Goal: Task Accomplishment & Management: Manage account settings

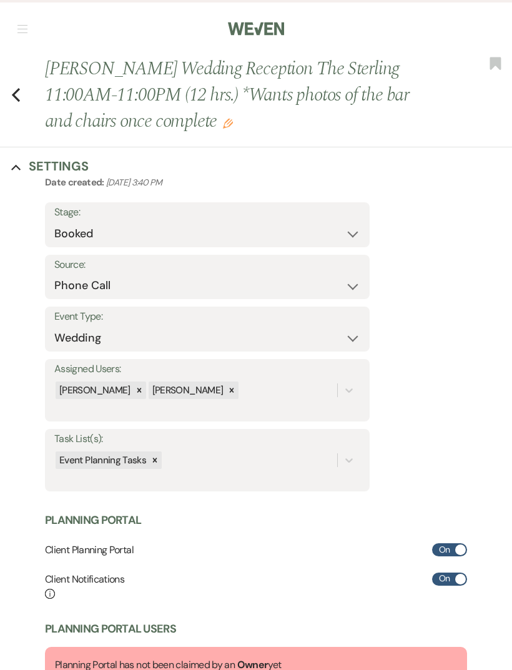
select select "22"
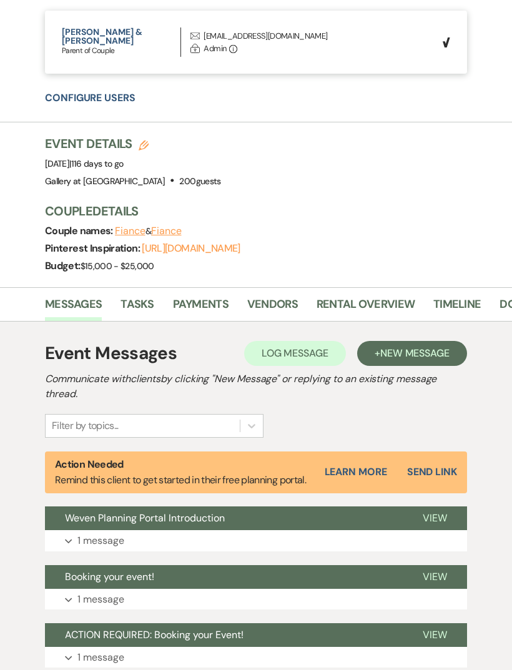
click at [191, 296] on link "Payments" at bounding box center [201, 309] width 56 height 26
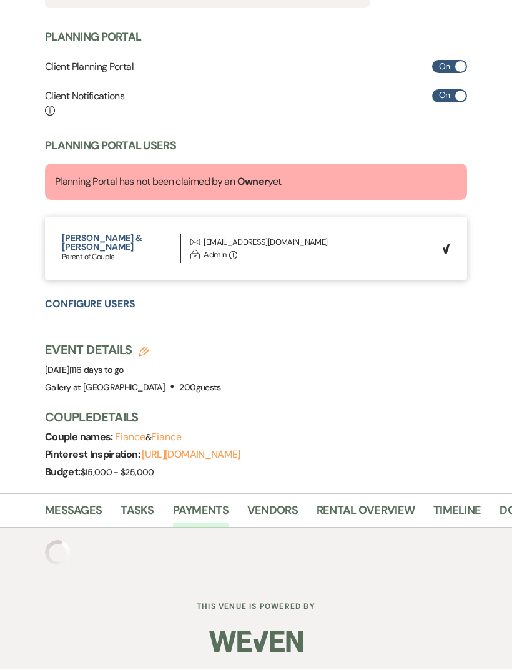
scroll to position [433, 0]
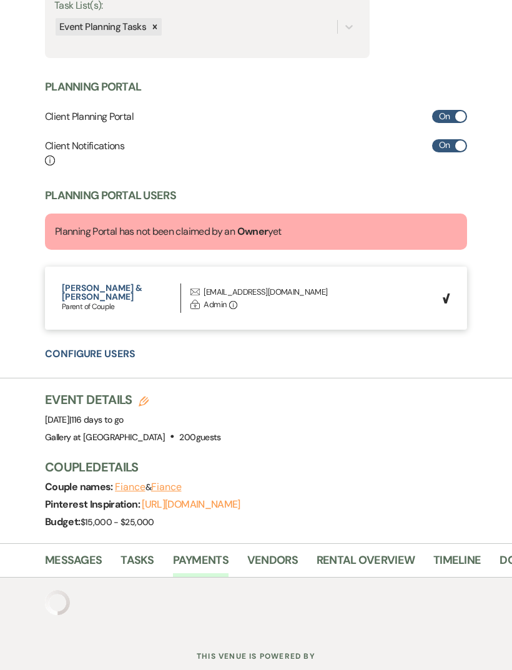
click at [340, 561] on link "Rental Overview" at bounding box center [365, 564] width 98 height 26
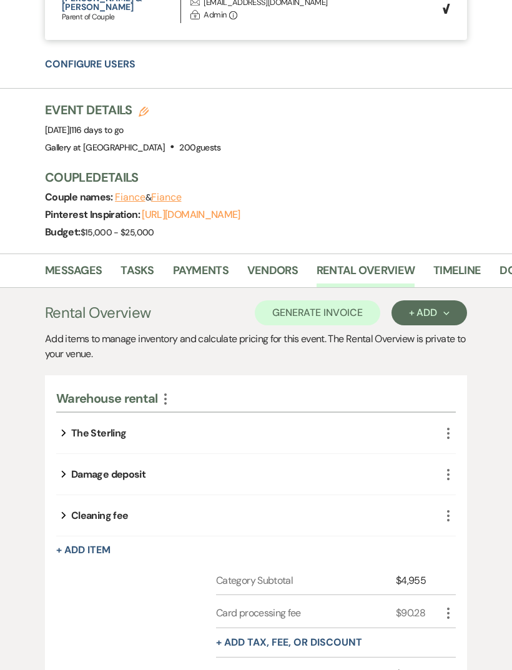
scroll to position [728, 0]
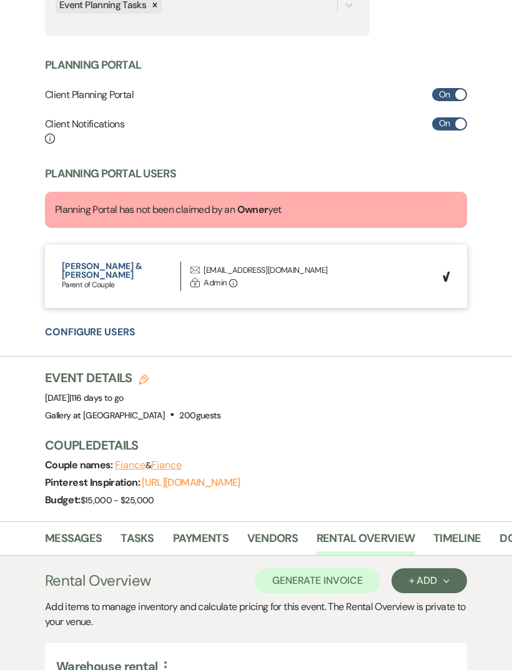
click at [271, 529] on link "Vendors" at bounding box center [272, 542] width 51 height 26
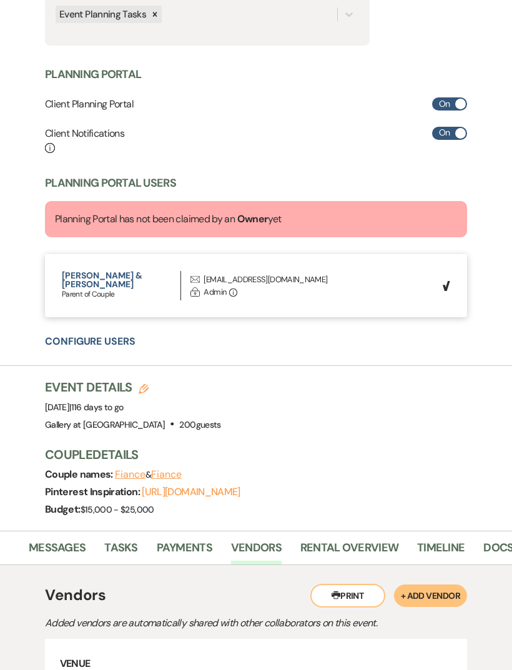
scroll to position [0, 21]
click at [313, 539] on link "Rental Overview" at bounding box center [345, 552] width 98 height 26
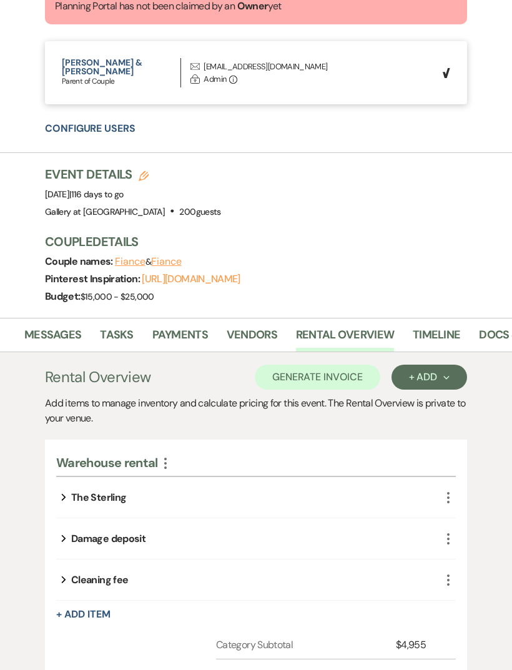
scroll to position [663, 0]
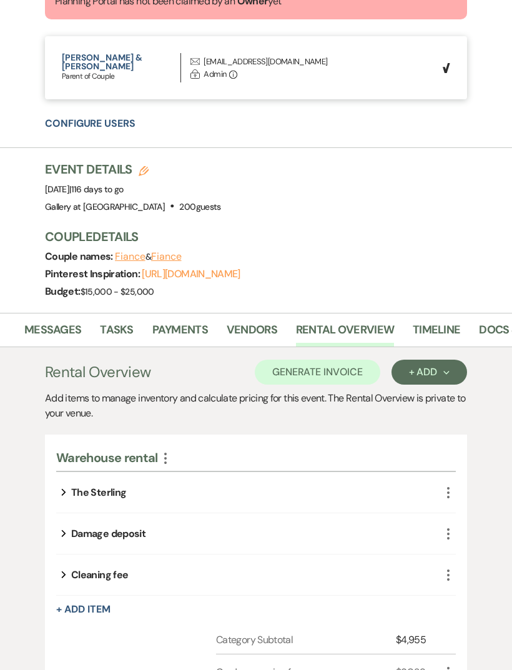
click at [93, 605] on button "+ Add Item" at bounding box center [83, 610] width 54 height 10
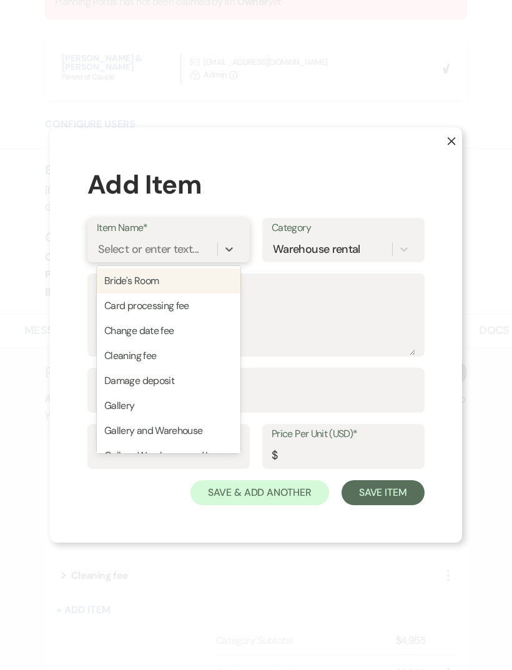
type input "t"
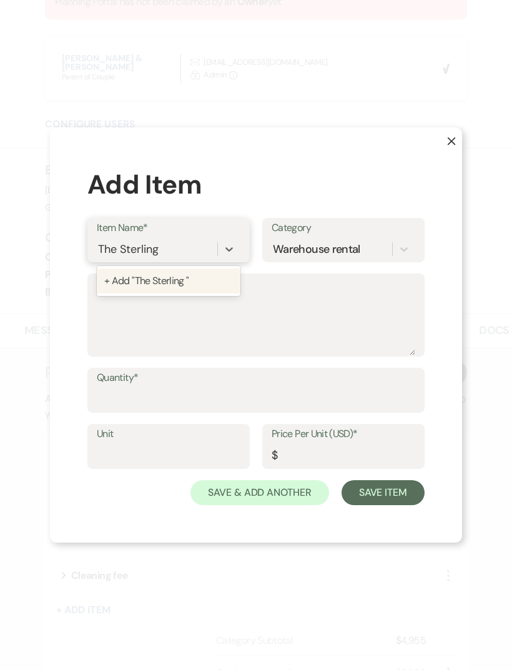
click at [133, 293] on div "+ Add "The Sterling "" at bounding box center [169, 280] width 144 height 25
type input "The Sterling"
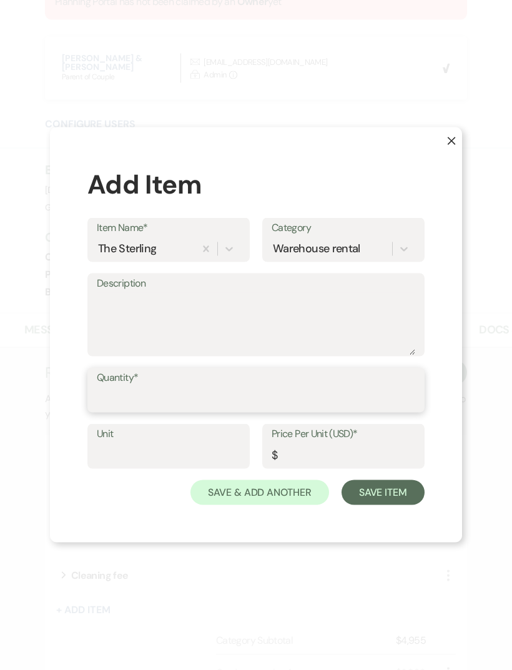
click at [124, 411] on input "Quantity*" at bounding box center [256, 399] width 318 height 24
type input "1"
click at [295, 467] on input "Price Per Unit (USD)*" at bounding box center [343, 455] width 144 height 24
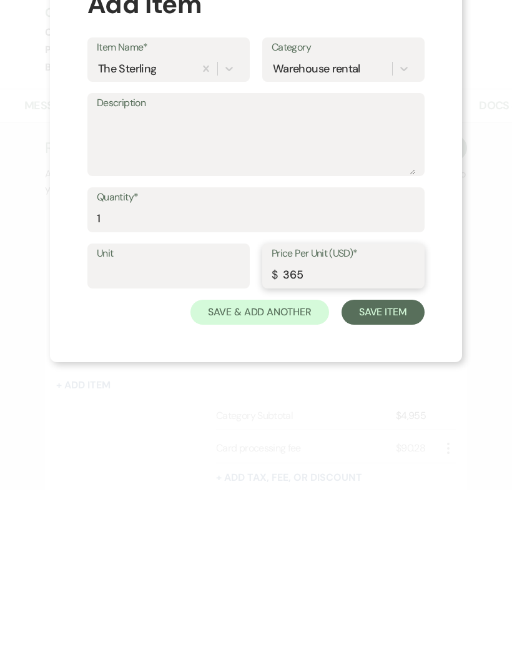
type input "365"
click at [379, 480] on button "Save Item" at bounding box center [382, 492] width 83 height 25
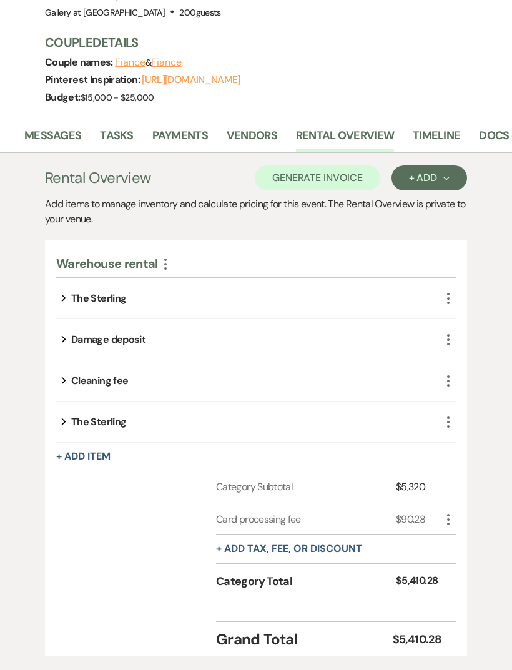
click at [448, 414] on icon "More" at bounding box center [448, 421] width 15 height 15
click at [472, 436] on button "Pencil Edit" at bounding box center [479, 446] width 65 height 20
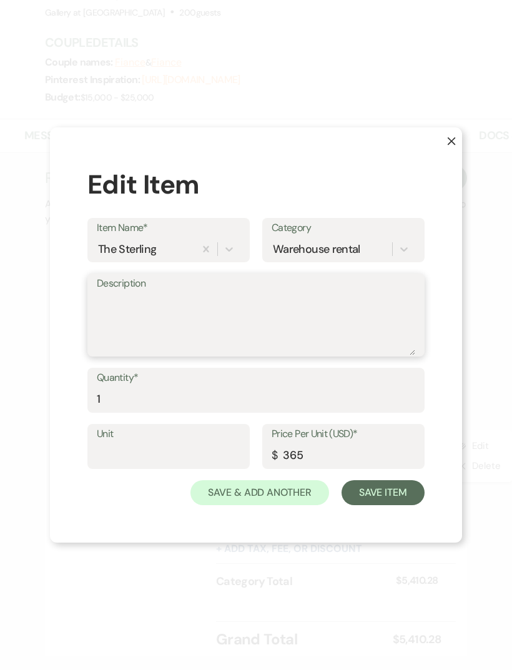
click at [125, 320] on textarea "Description" at bounding box center [256, 324] width 318 height 62
type textarea "10-11am"
click at [380, 505] on button "Save Item" at bounding box center [382, 492] width 83 height 25
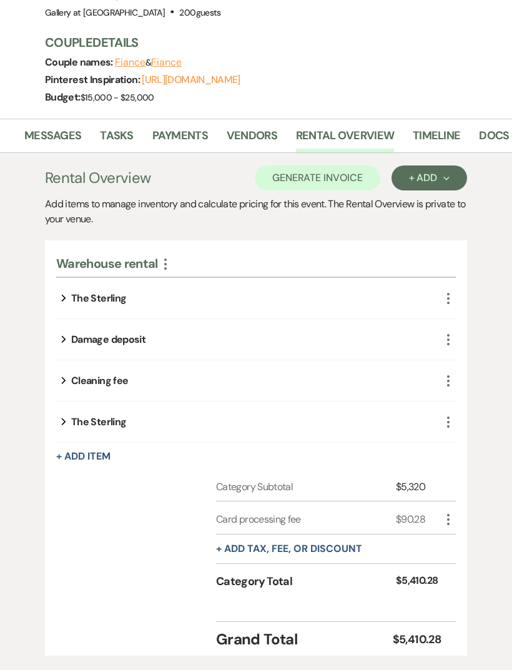
click at [288, 166] on button "Generate Invoice" at bounding box center [317, 177] width 125 height 25
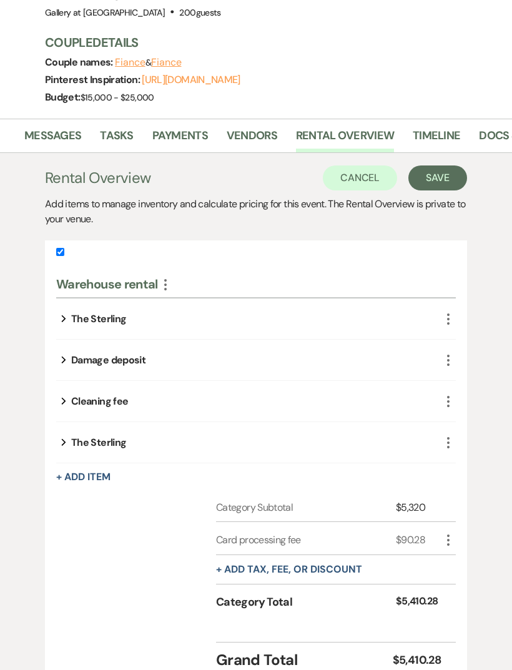
click at [420, 168] on button "Save" at bounding box center [437, 177] width 59 height 25
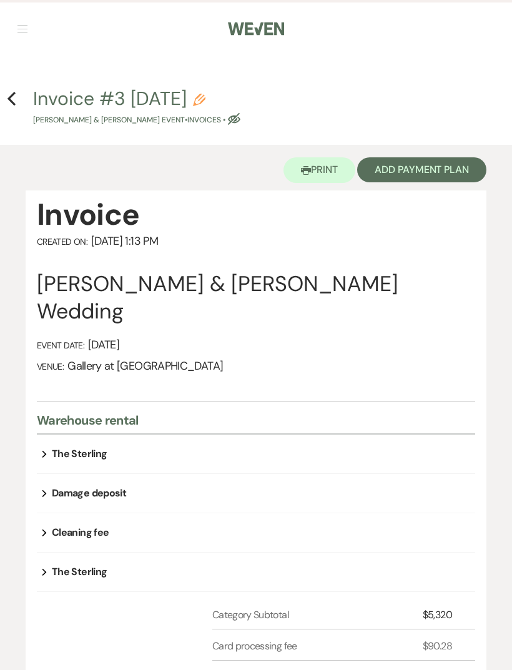
click at [403, 171] on button "Add Payment Plan" at bounding box center [421, 169] width 129 height 25
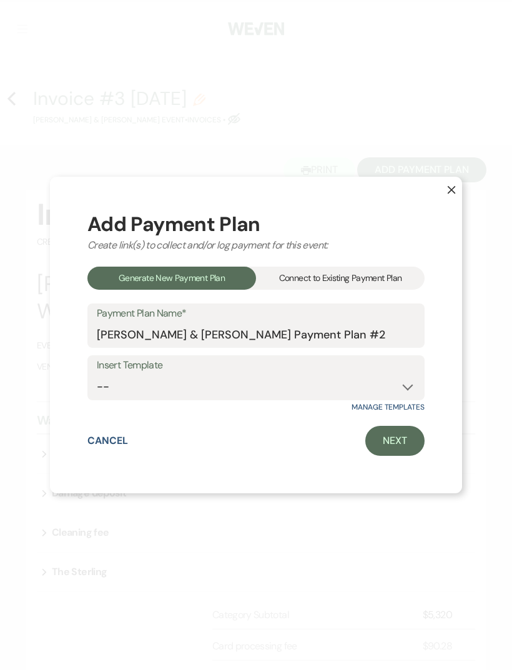
click at [300, 290] on div "Connect to Existing Payment Plan" at bounding box center [340, 278] width 169 height 23
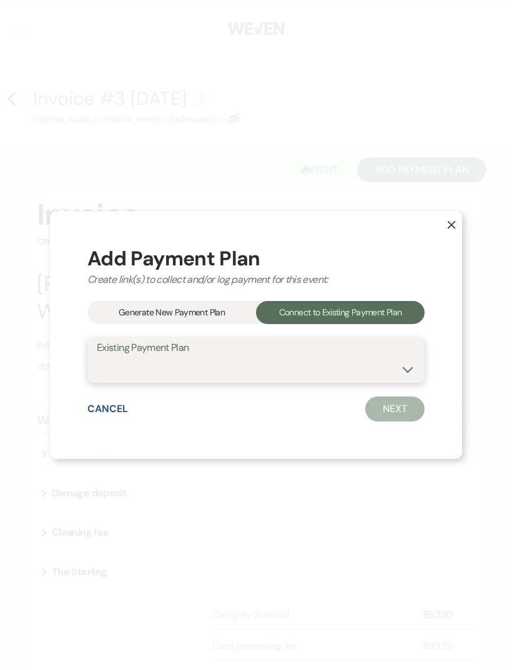
click at [240, 381] on select "[PERSON_NAME] Payment Plan #1" at bounding box center [256, 369] width 318 height 24
select select "24078"
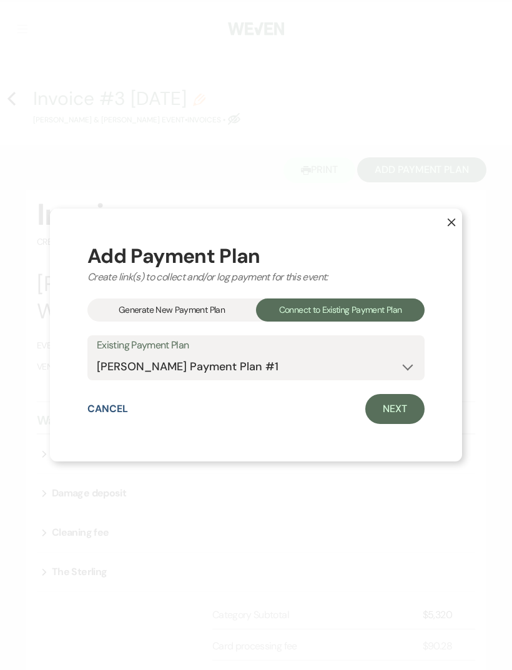
click at [389, 424] on link "Next" at bounding box center [394, 409] width 59 height 30
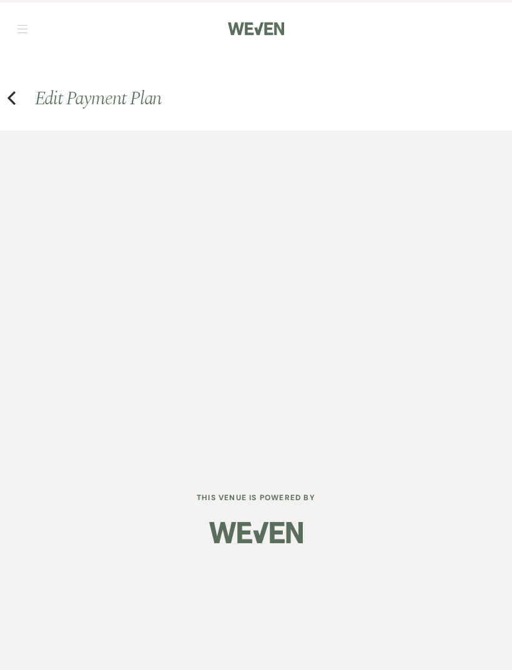
select select "28660"
select select "1"
select select "true"
select select "2"
select select "flat"
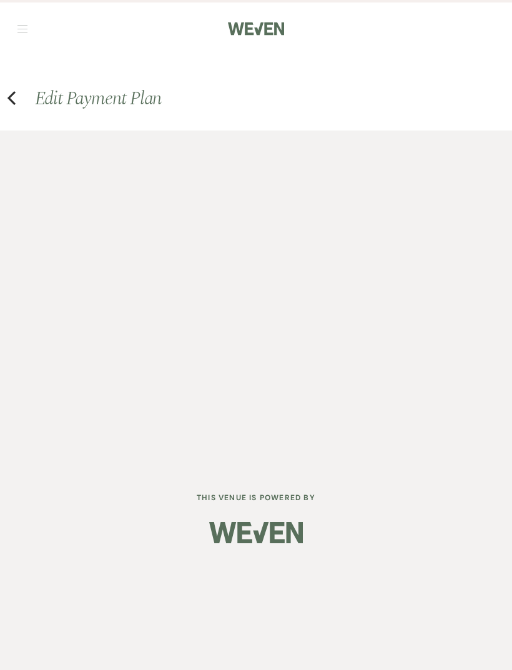
select select "true"
select select "both"
select select "weeks"
select select "both"
select select "weeks"
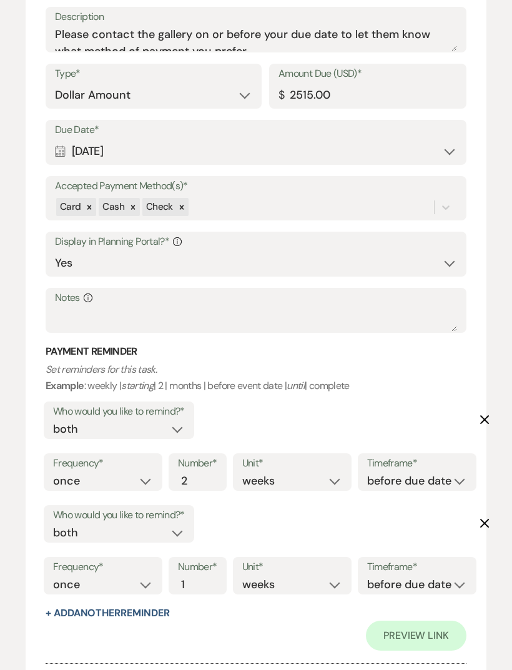
scroll to position [1147, 0]
click at [333, 86] on input "2515.00" at bounding box center [367, 94] width 179 height 24
type input "2"
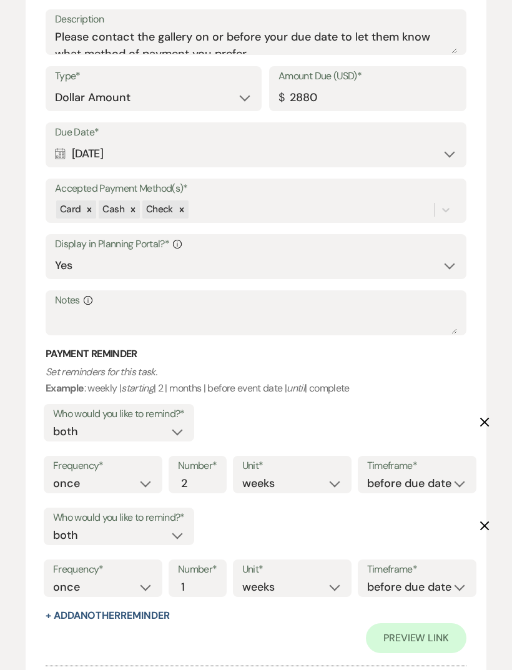
scroll to position [1145, 0]
type input "2880.00"
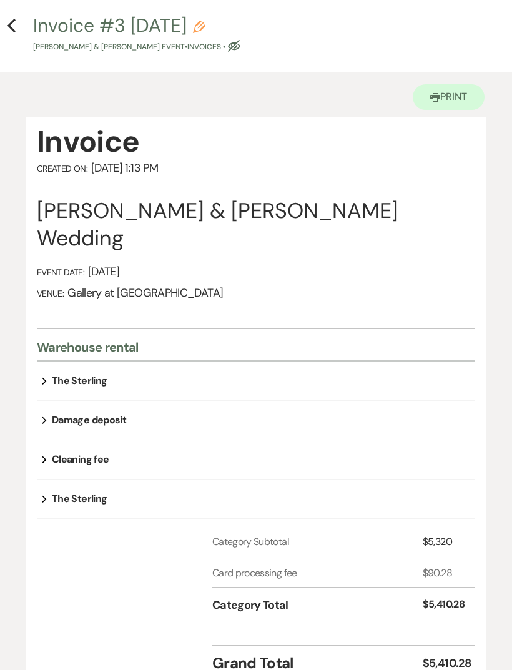
click at [7, 24] on icon "Previous" at bounding box center [11, 25] width 9 height 15
select select "22"
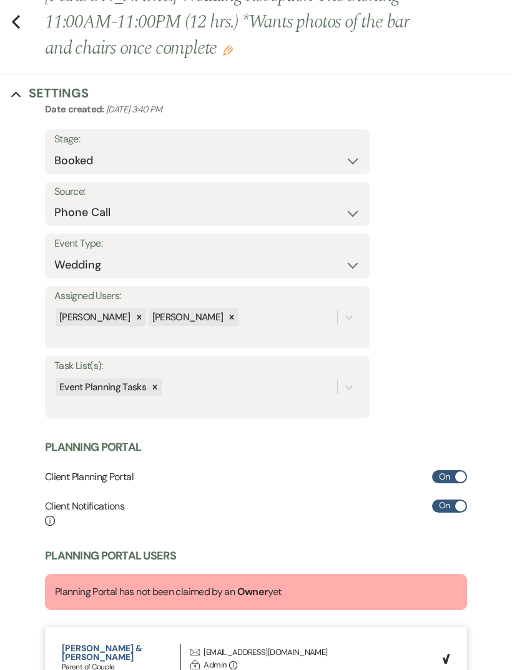
scroll to position [858, 0]
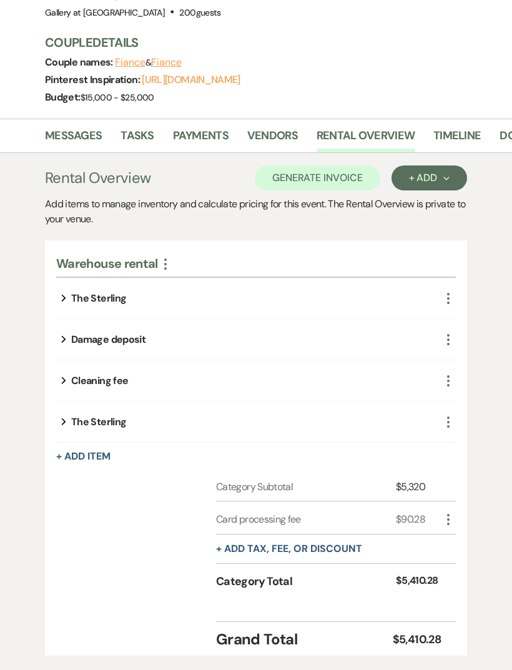
click at [185, 127] on link "Payments" at bounding box center [201, 140] width 56 height 26
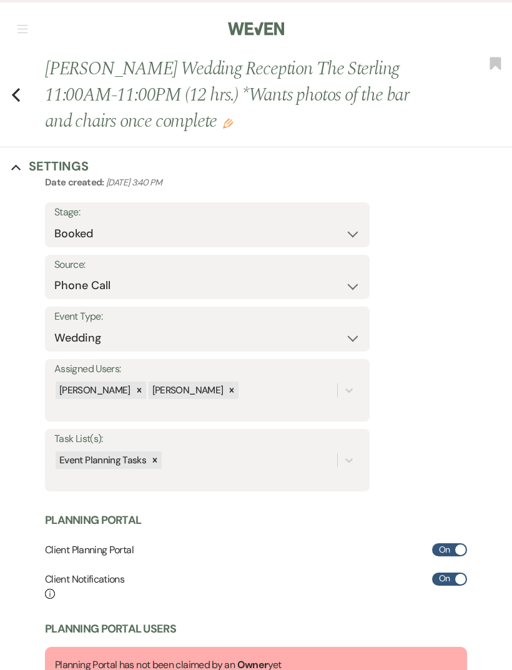
click at [245, 121] on h1 "[PERSON_NAME] Wedding Reception The Sterling 11:00AM-11:00PM (12 hrs.) *Wants p…" at bounding box center [229, 95] width 368 height 79
click at [233, 124] on use "button" at bounding box center [228, 124] width 10 height 10
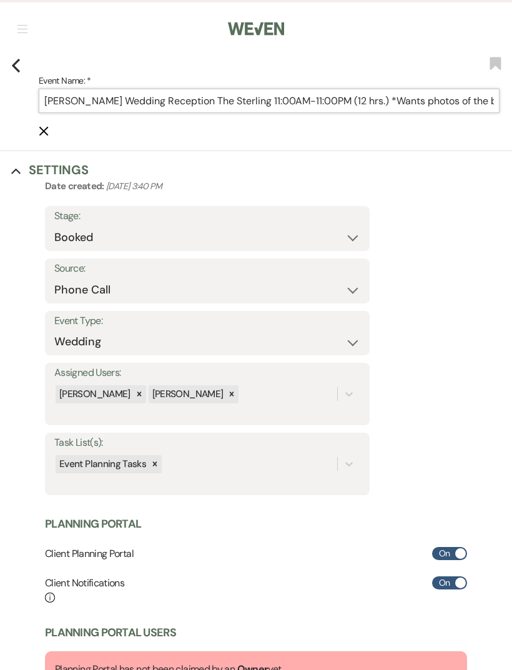
click at [292, 106] on input "[PERSON_NAME] Wedding Reception The Sterling 11:00AM-11:00PM (12 hrs.) *Wants p…" at bounding box center [269, 101] width 461 height 24
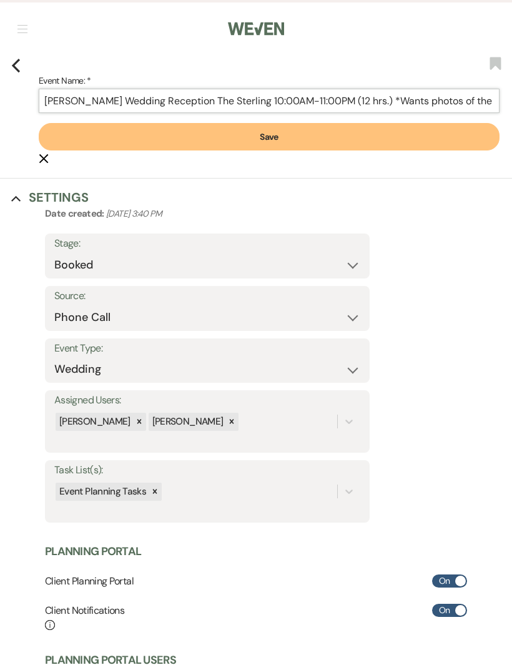
click at [376, 103] on input "[PERSON_NAME] Wedding Reception The Sterling 10:00AM-11:00PM (12 hrs.) *Wants p…" at bounding box center [269, 101] width 461 height 24
type input "[PERSON_NAME] Wedding Reception The Sterling 10:00AM-11:00PM (13 hrs.) *Wants p…"
click at [182, 134] on button "Save" at bounding box center [269, 136] width 461 height 27
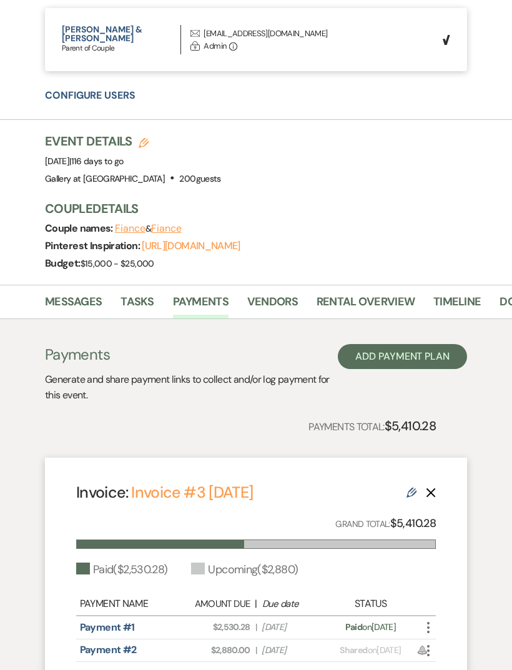
click at [364, 293] on link "Rental Overview" at bounding box center [365, 306] width 98 height 26
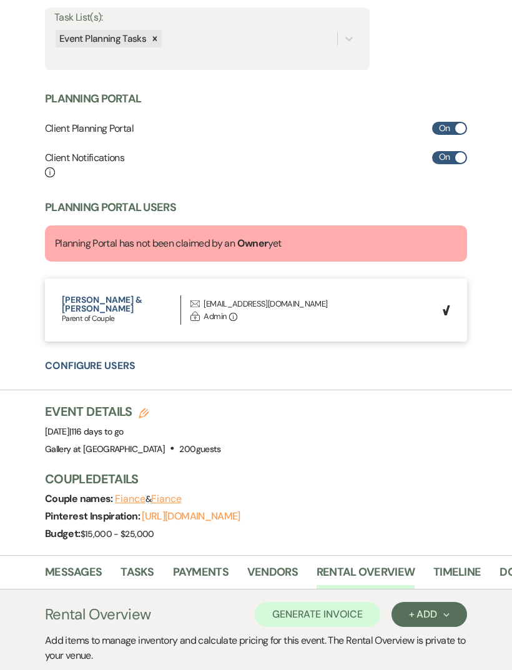
scroll to position [403, 0]
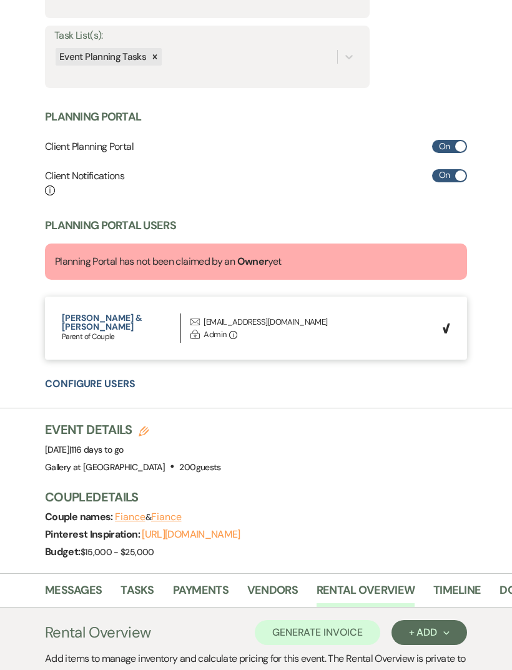
click at [69, 584] on link "Messages" at bounding box center [73, 595] width 57 height 26
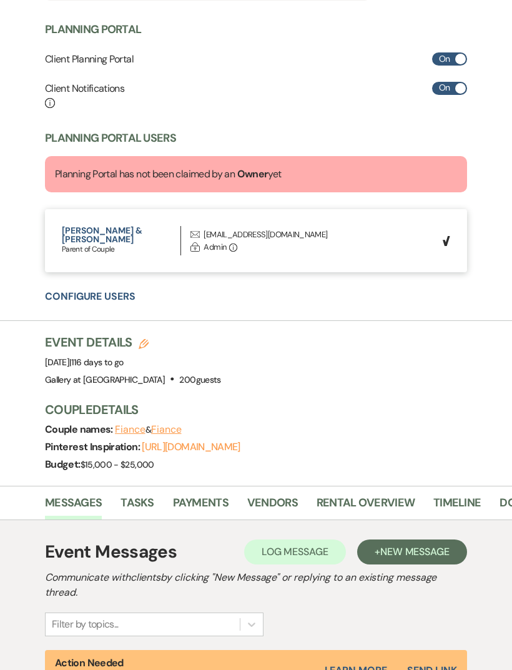
scroll to position [552, 0]
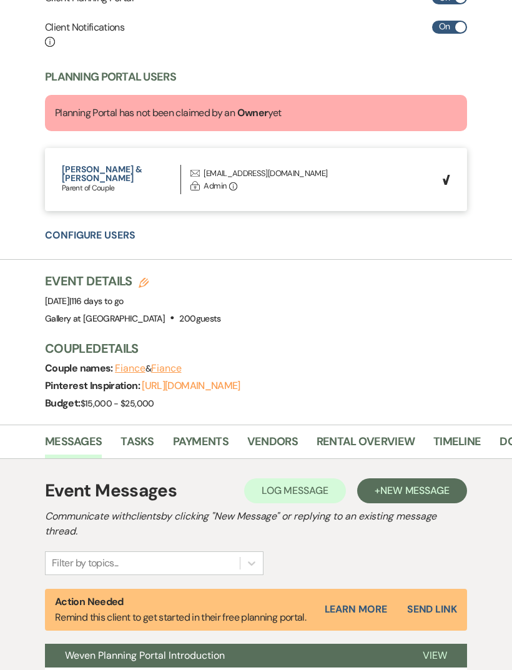
click at [375, 434] on link "Rental Overview" at bounding box center [365, 446] width 98 height 26
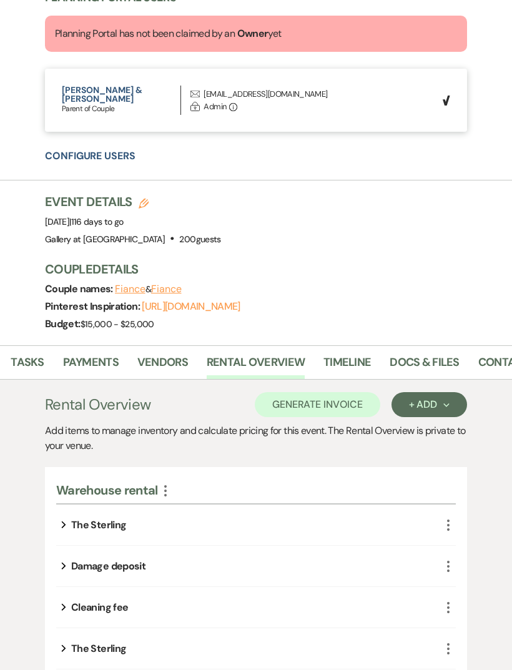
scroll to position [0, 109]
click at [436, 356] on link "Docs & Files" at bounding box center [424, 366] width 69 height 26
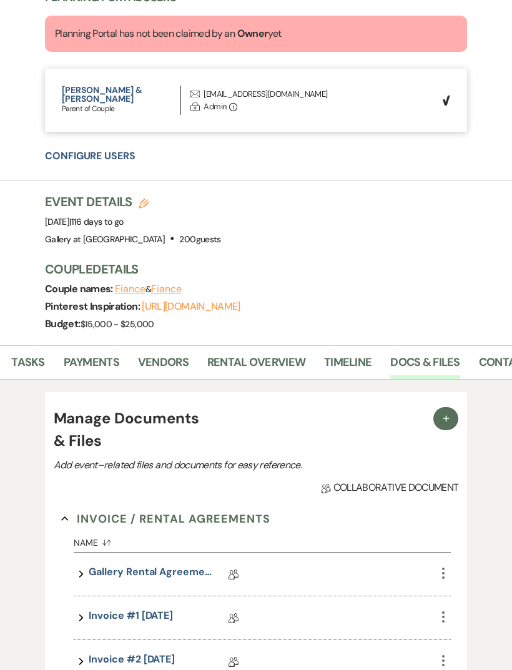
click at [136, 571] on link "Gallery Rental Agreement" at bounding box center [151, 573] width 125 height 19
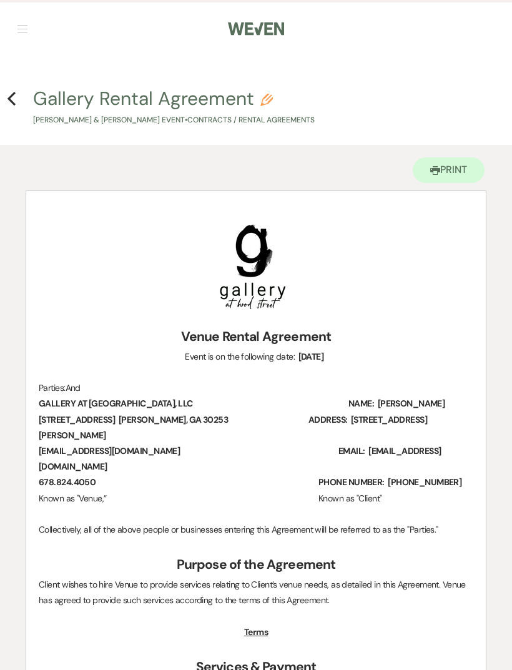
click at [4, 96] on h4 "Previous Gallery Rental Agreement Pencil [PERSON_NAME] & [PERSON_NAME] Event • …" at bounding box center [256, 106] width 512 height 41
click at [8, 105] on icon "Previous" at bounding box center [11, 98] width 9 height 15
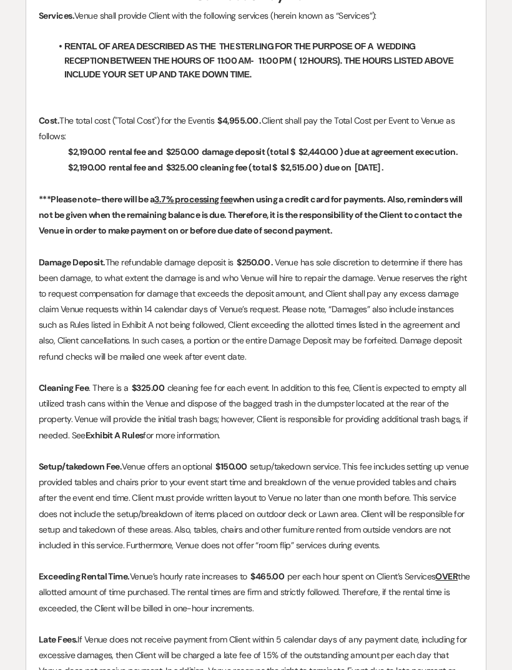
select select "22"
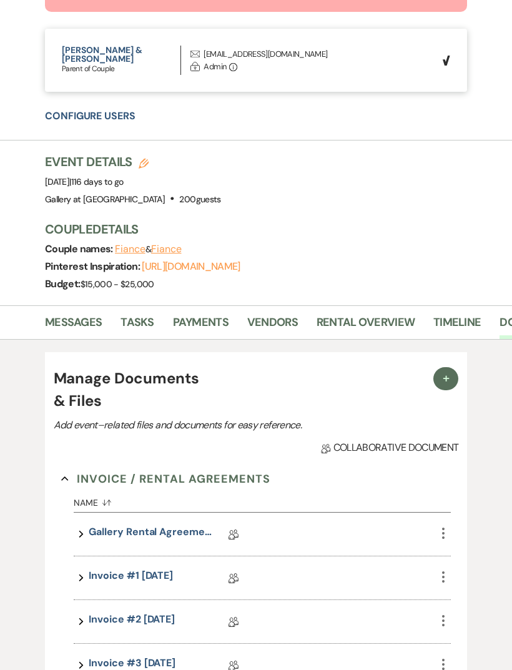
click at [363, 313] on link "Rental Overview" at bounding box center [365, 326] width 98 height 26
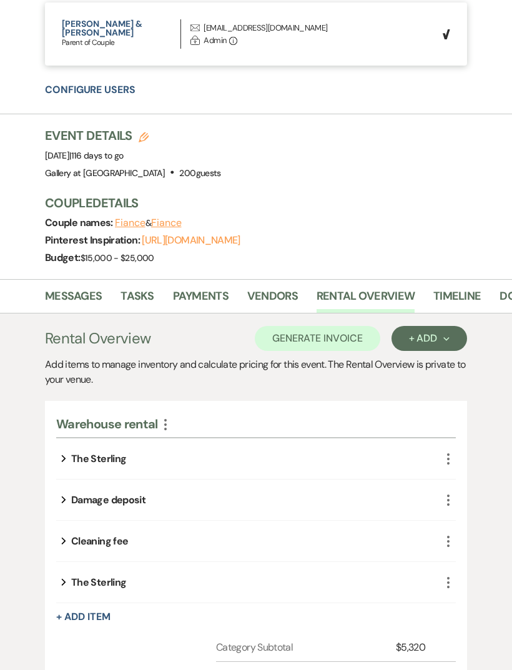
click at [76, 612] on button "+ Add Item" at bounding box center [83, 617] width 54 height 10
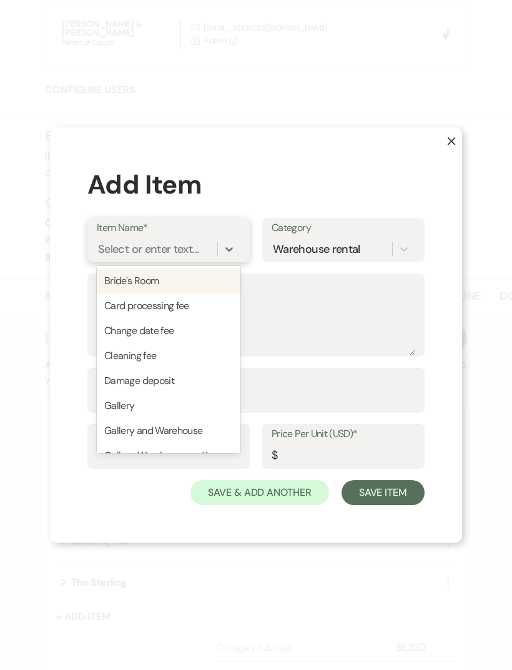
scroll to position [697, 0]
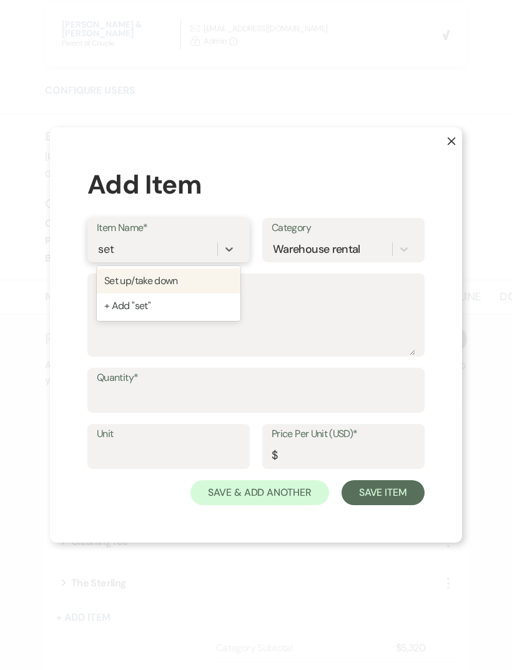
click at [122, 293] on div "Set up/take down" at bounding box center [169, 280] width 144 height 25
type input "set"
type input "150"
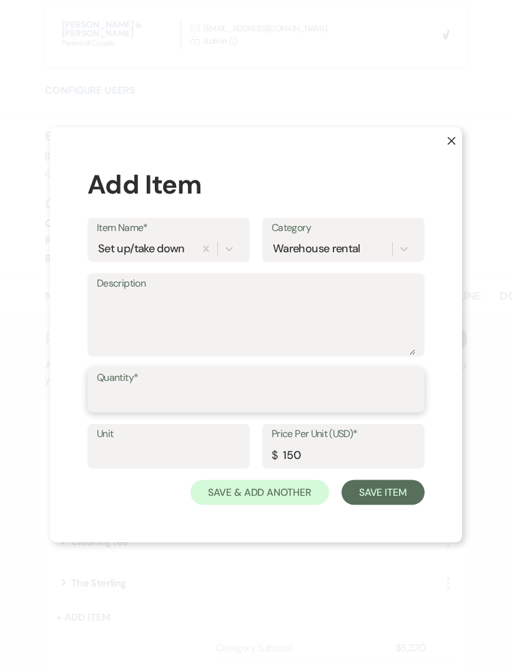
click at [117, 411] on input "Quantity*" at bounding box center [256, 399] width 318 height 24
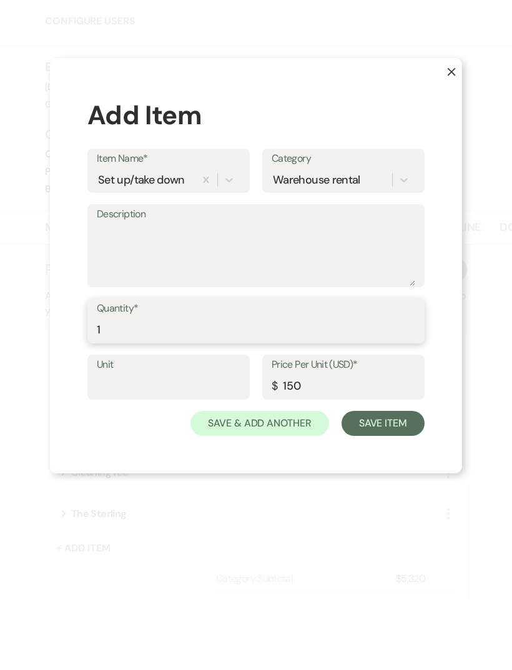
type input "1"
click at [379, 480] on button "Save Item" at bounding box center [382, 492] width 83 height 25
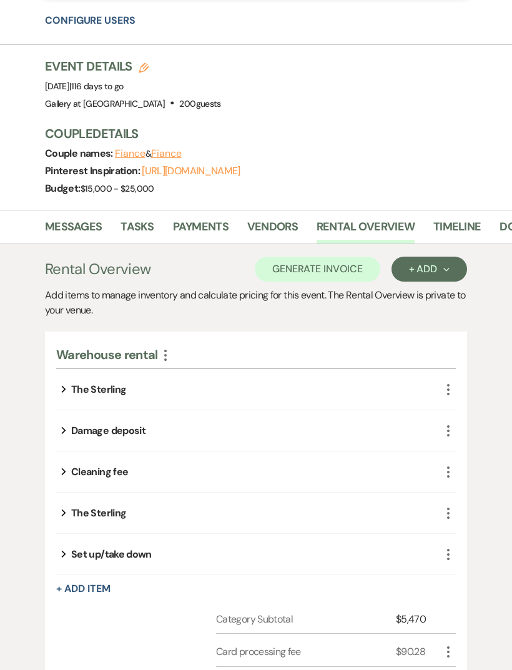
click at [291, 257] on button "Generate Invoice" at bounding box center [317, 269] width 125 height 25
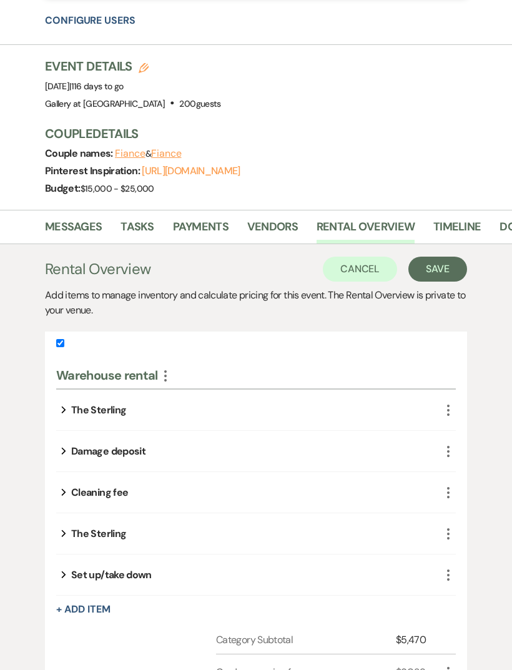
click at [427, 260] on button "Save" at bounding box center [437, 269] width 59 height 25
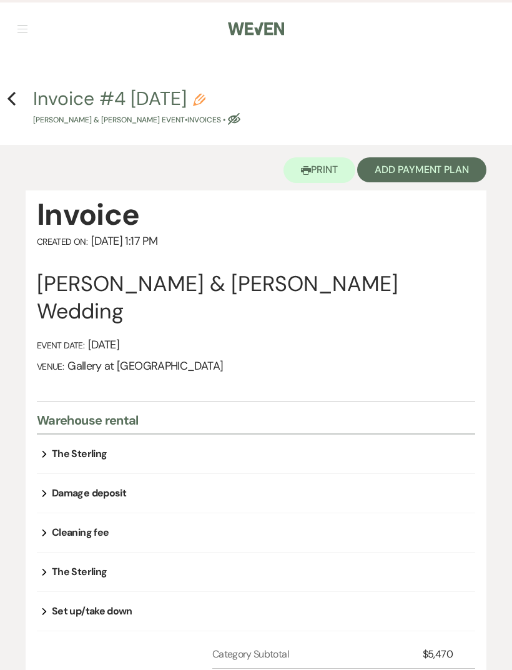
click at [399, 177] on button "Add Payment Plan" at bounding box center [421, 169] width 129 height 25
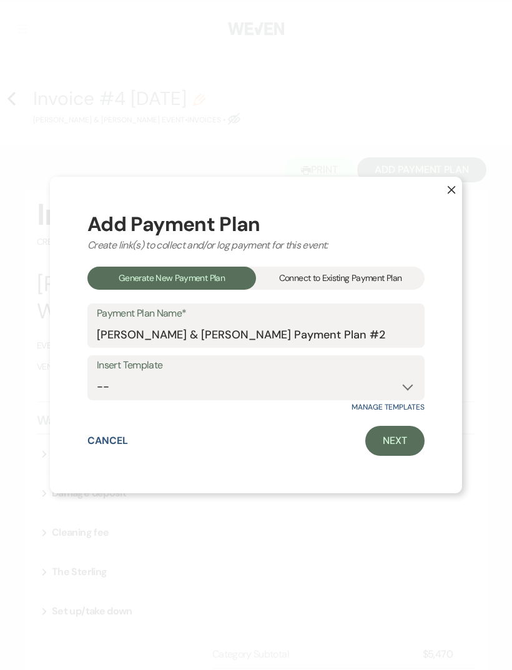
click at [316, 288] on div "Connect to Existing Payment Plan" at bounding box center [340, 278] width 169 height 23
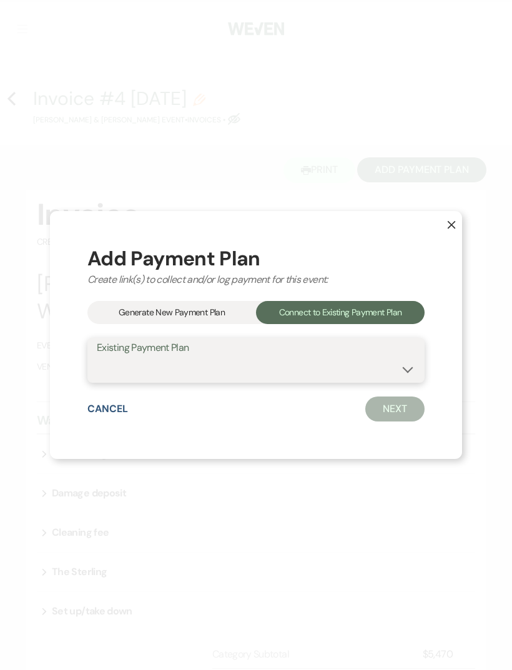
click at [263, 381] on select "[PERSON_NAME] Payment Plan #1" at bounding box center [256, 369] width 318 height 24
select select "24078"
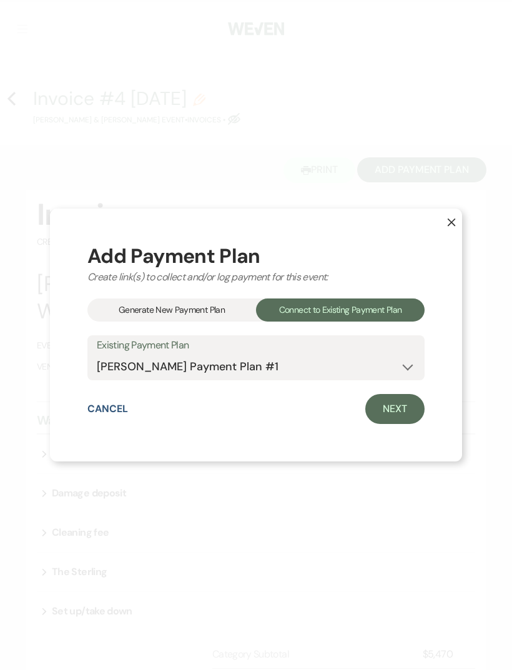
click at [393, 424] on link "Next" at bounding box center [394, 409] width 59 height 30
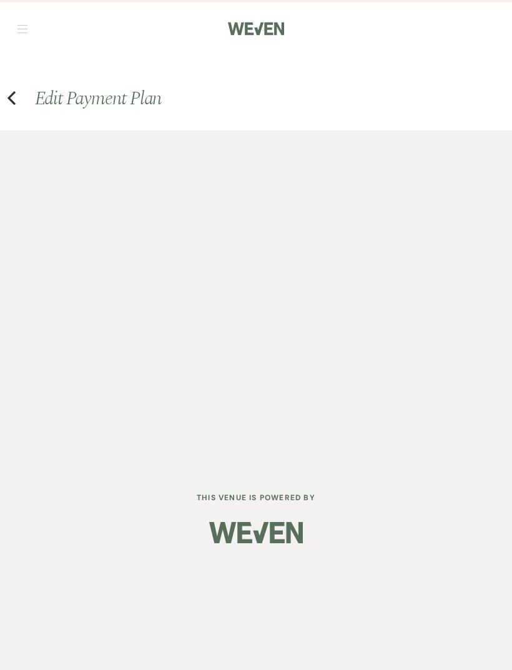
select select "28662"
select select "1"
select select "true"
select select "2"
select select "flat"
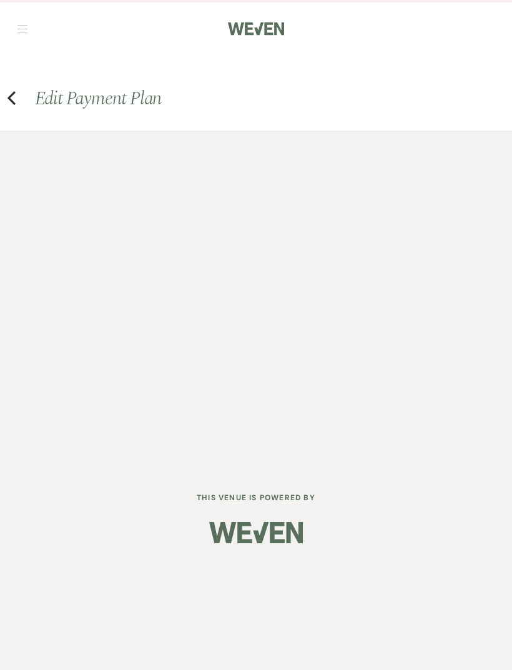
select select "true"
select select "both"
select select "weeks"
select select "both"
select select "weeks"
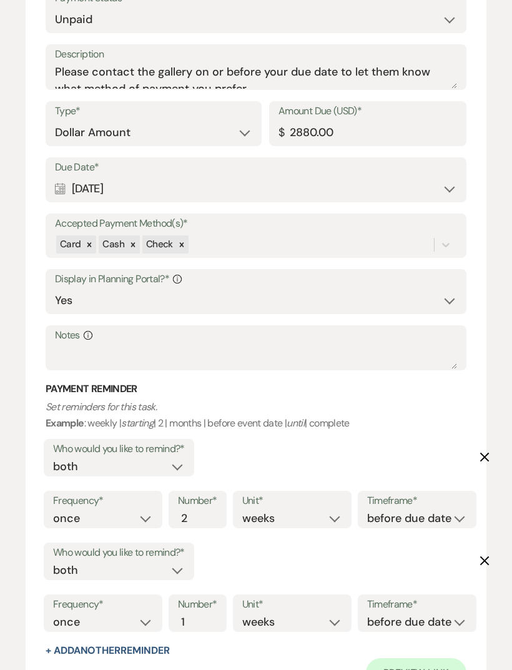
scroll to position [1098, 0]
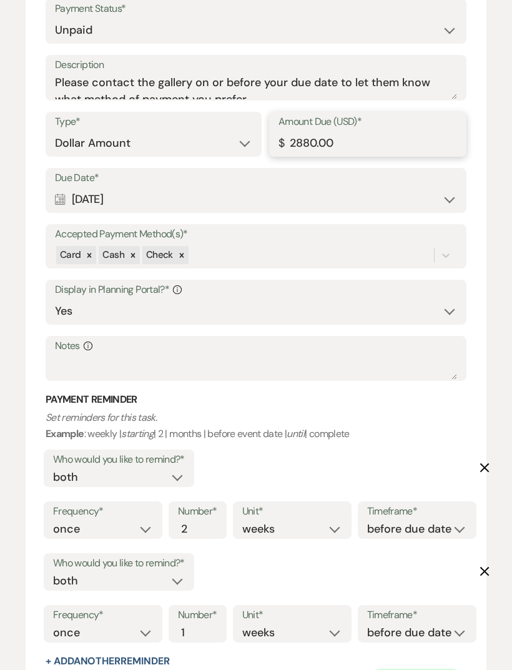
click at [351, 132] on input "2880.00" at bounding box center [367, 144] width 179 height 24
type input "2"
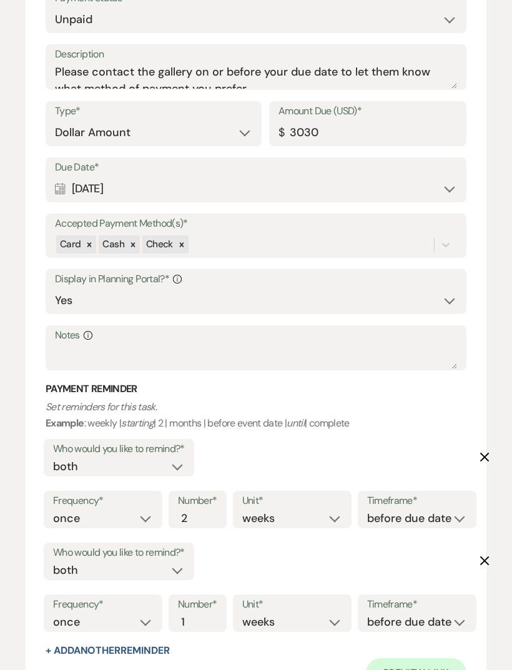
scroll to position [1238, 0]
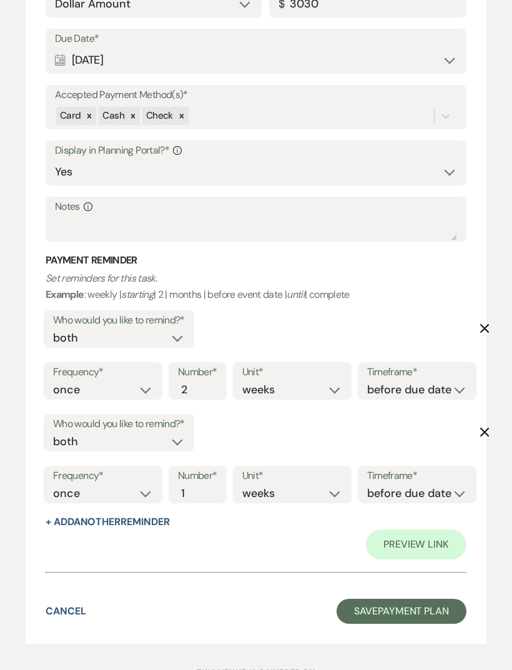
click at [357, 599] on button "Save Payment Plan" at bounding box center [401, 611] width 130 height 25
type input "3030.00"
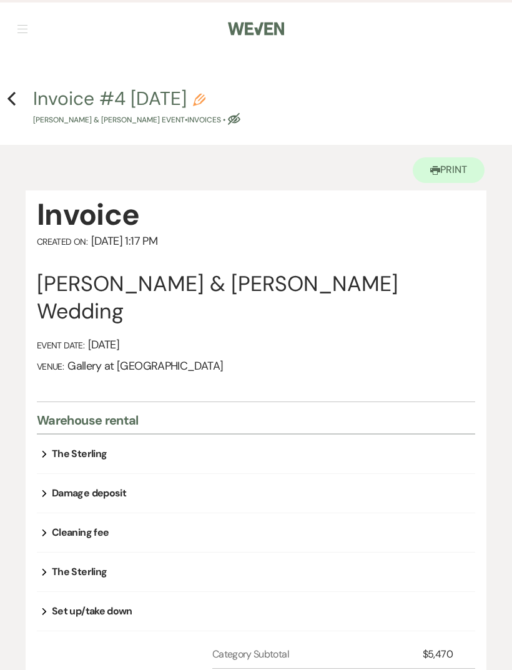
click at [7, 98] on icon "Previous" at bounding box center [11, 98] width 9 height 15
select select "22"
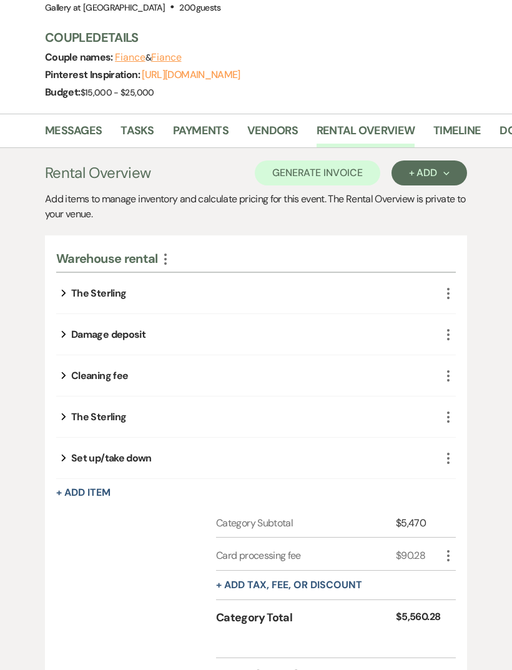
scroll to position [863, 0]
click at [209, 125] on link "Payments" at bounding box center [201, 135] width 56 height 26
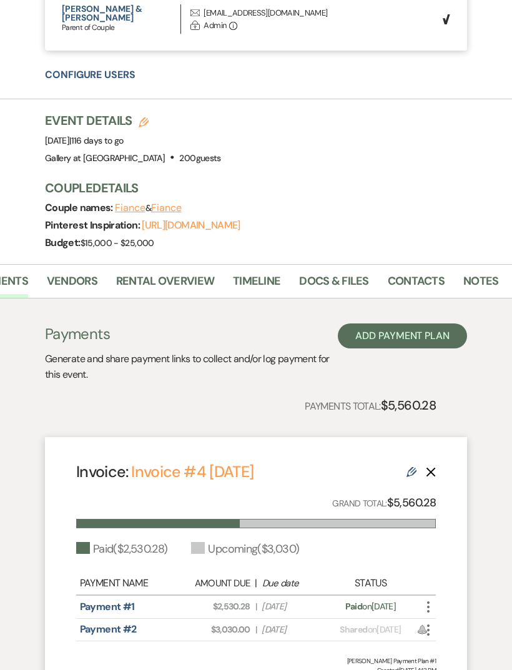
scroll to position [0, 200]
click at [470, 273] on link "Notes" at bounding box center [481, 286] width 35 height 26
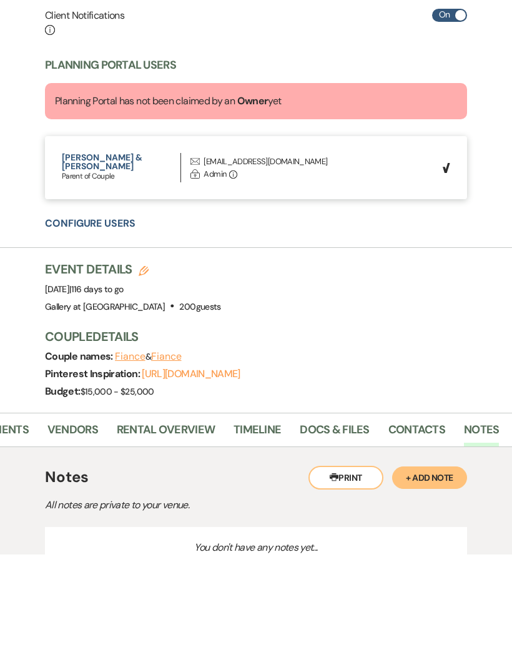
scroll to position [516, 0]
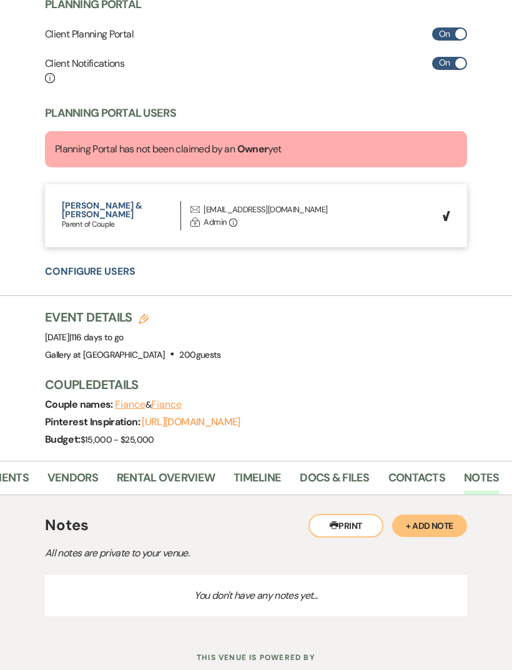
click at [432, 518] on button "+ Add Note" at bounding box center [429, 525] width 75 height 22
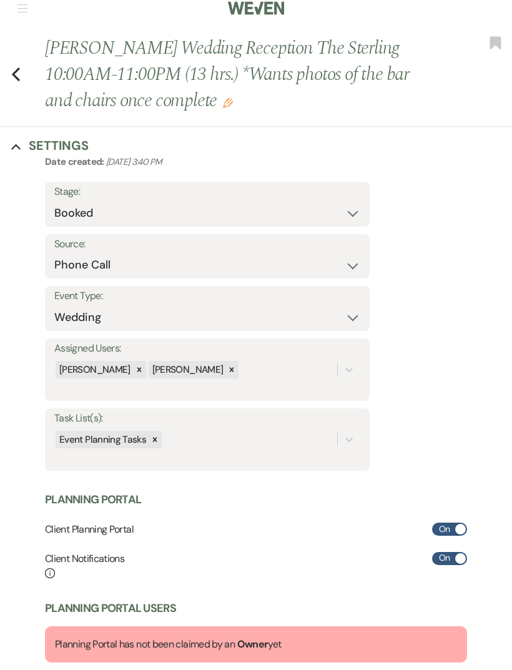
scroll to position [0, 0]
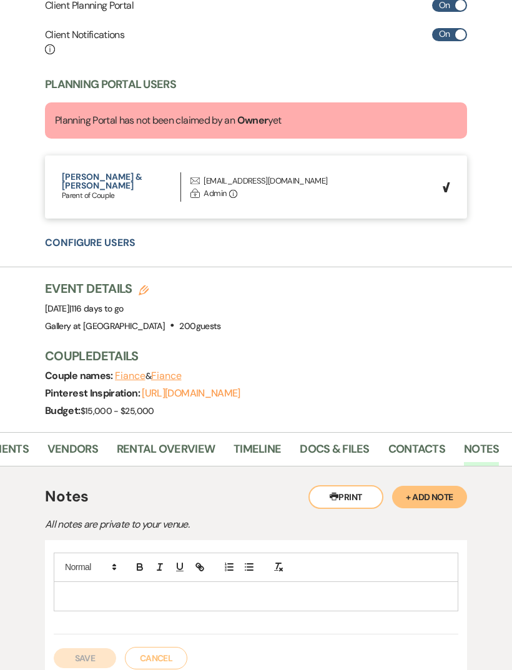
click at [89, 589] on p at bounding box center [256, 596] width 384 height 14
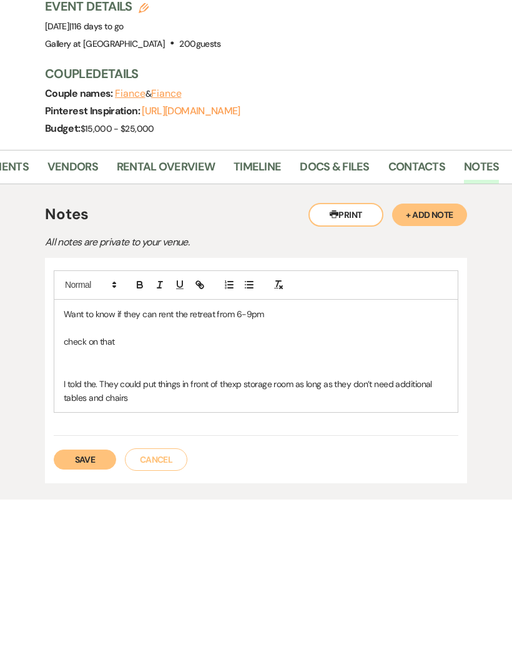
click at [73, 620] on button "Save" at bounding box center [85, 630] width 62 height 20
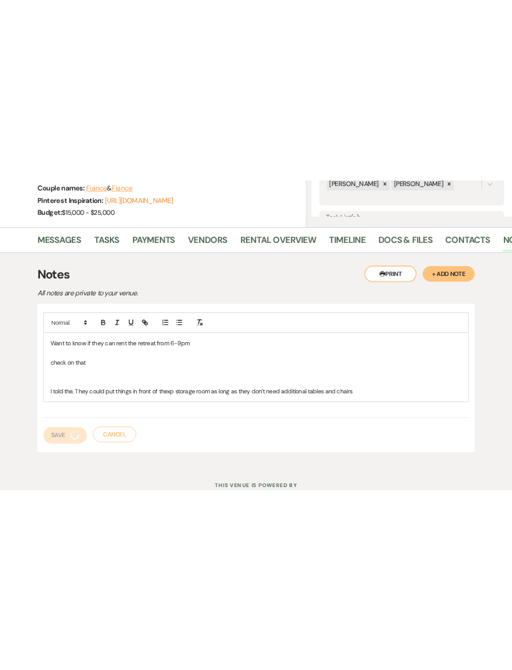
scroll to position [0, 0]
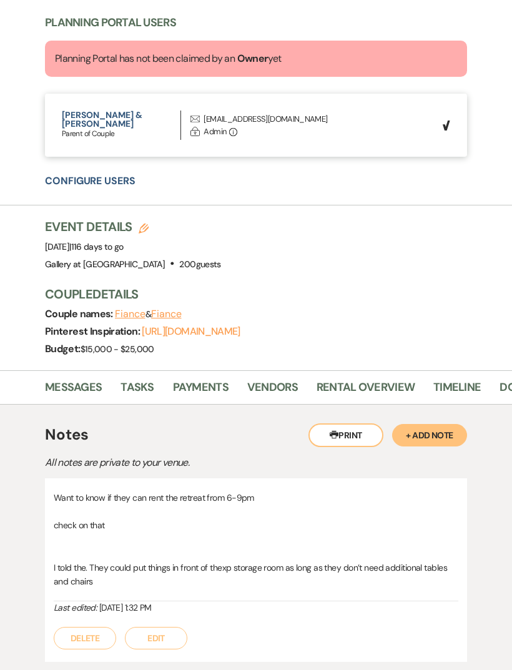
click at [155, 627] on button "Edit" at bounding box center [156, 638] width 62 height 22
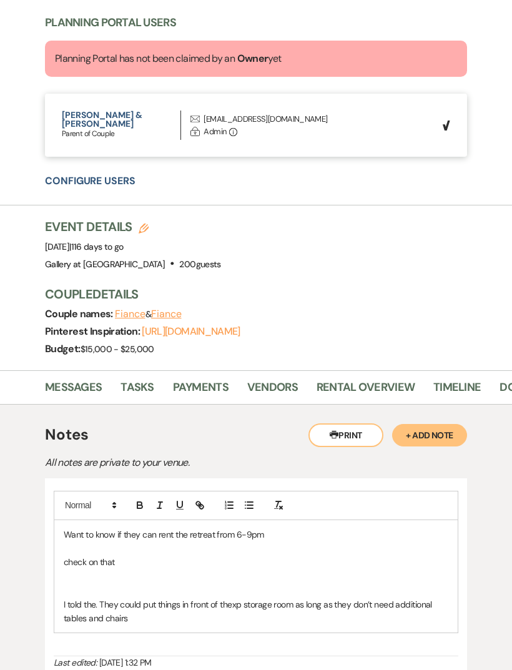
click at [140, 619] on div "Want to know if they can rent the retreat from 6-9pm check on that I told the. …" at bounding box center [255, 576] width 403 height 113
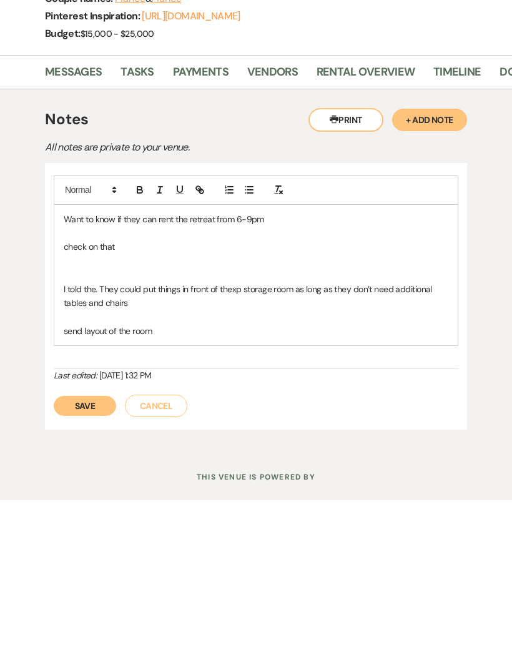
click at [76, 566] on button "Save" at bounding box center [85, 576] width 62 height 20
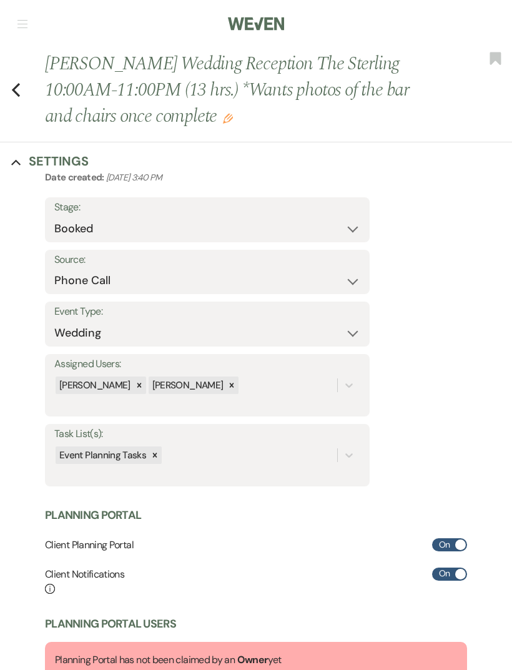
scroll to position [0, 0]
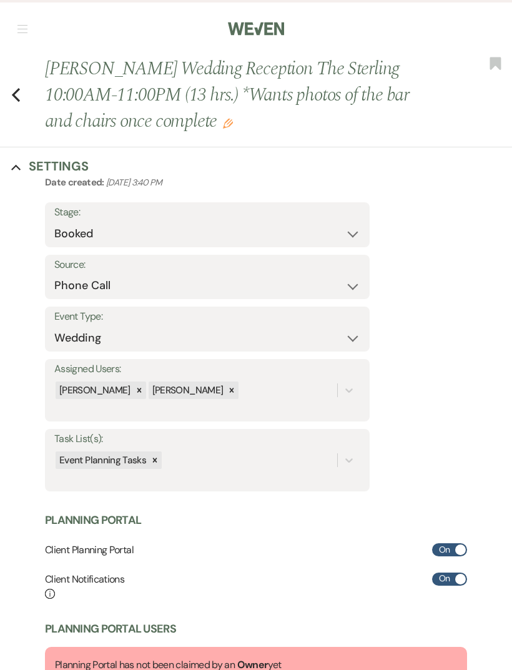
click at [4, 102] on div "Previous [PERSON_NAME] Wedding Reception The Sterling 10:00AM-11:00PM (13 hrs.)…" at bounding box center [253, 102] width 518 height 92
click at [15, 98] on use "button" at bounding box center [16, 95] width 8 height 14
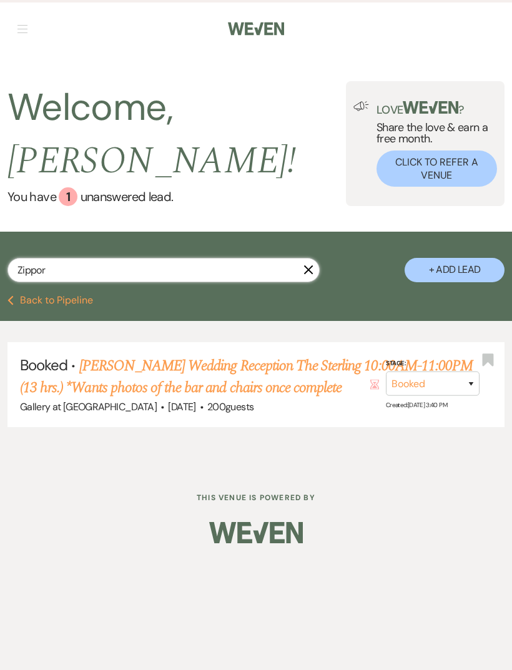
click at [308, 258] on input "Zippor" at bounding box center [163, 270] width 312 height 24
click at [306, 265] on icon "X" at bounding box center [308, 270] width 10 height 10
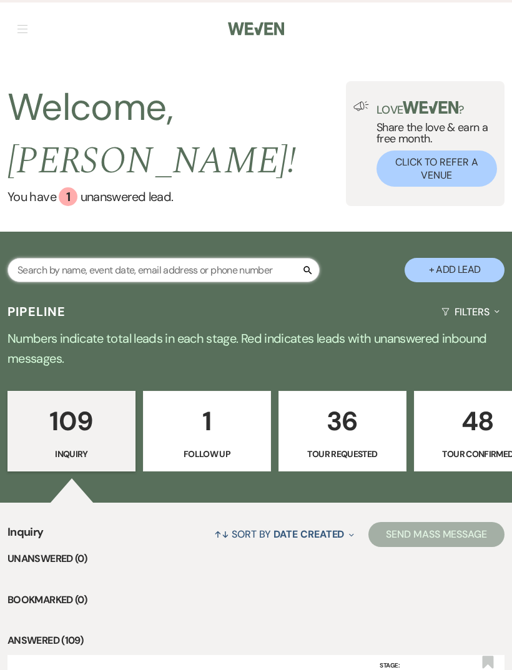
click at [64, 258] on input "text" at bounding box center [163, 270] width 312 height 24
type input "Mia"
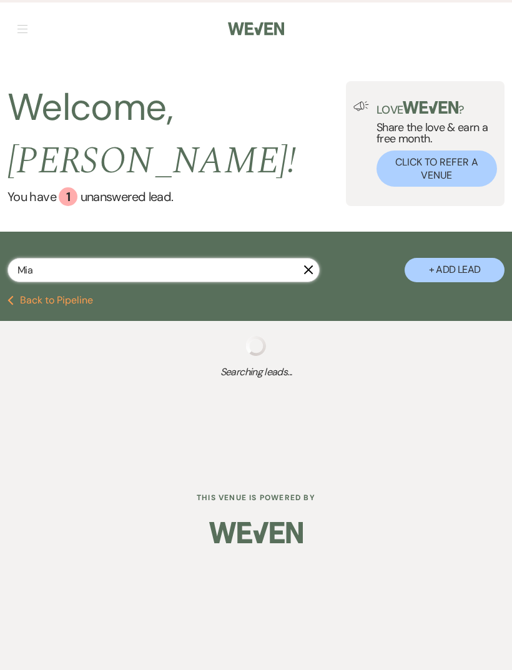
select select "8"
select select "5"
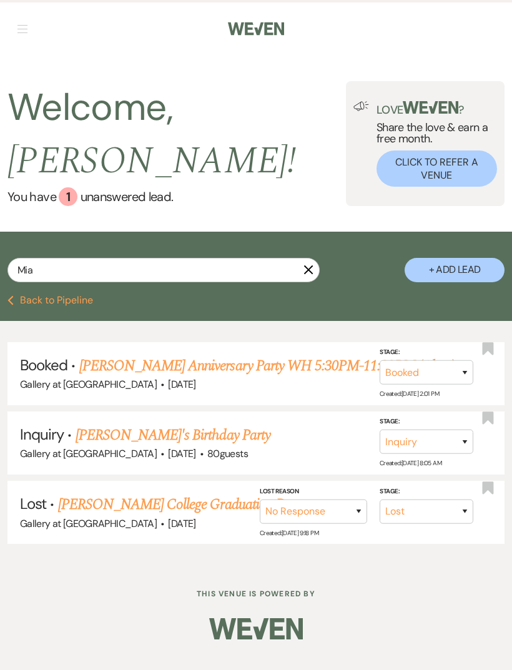
click at [227, 355] on link "[PERSON_NAME] Anniversary Party WH 5:30PM-11:30PM (6 hrs.)" at bounding box center [266, 366] width 375 height 22
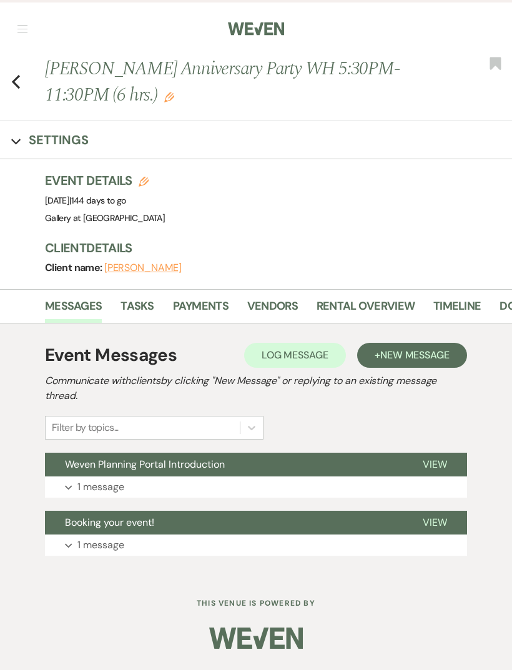
click at [270, 315] on link "Vendors" at bounding box center [272, 310] width 51 height 26
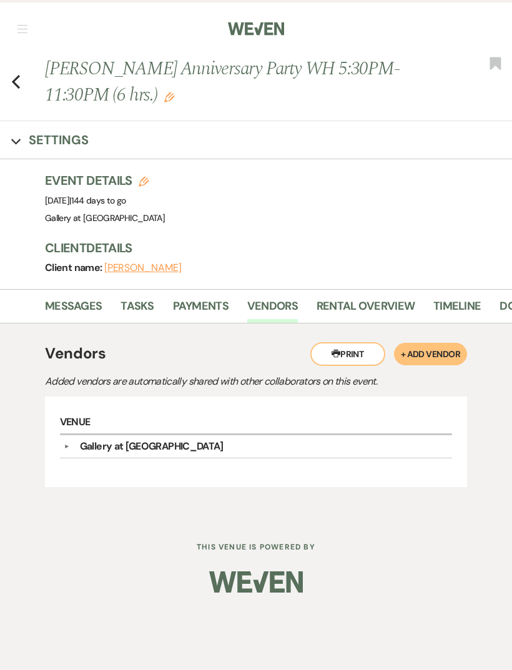
click at [184, 310] on link "Payments" at bounding box center [201, 310] width 56 height 26
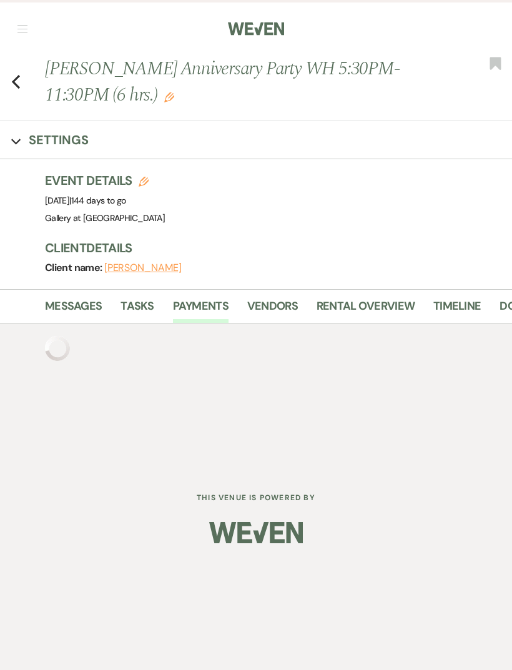
click at [359, 315] on link "Rental Overview" at bounding box center [365, 310] width 98 height 26
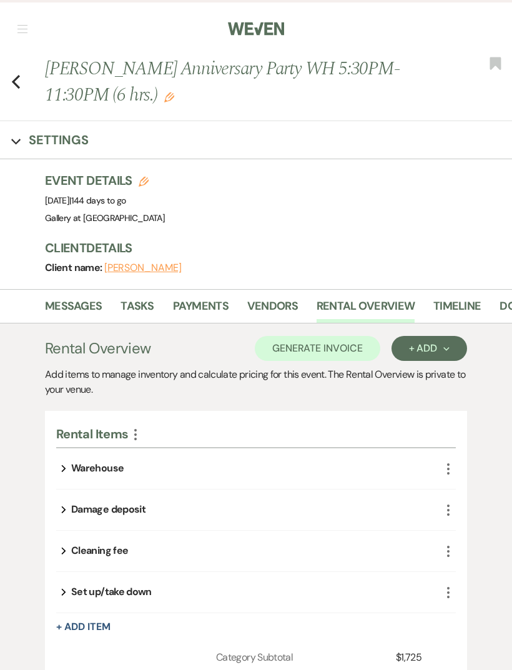
click at [98, 627] on button "+ Add Item" at bounding box center [83, 627] width 54 height 10
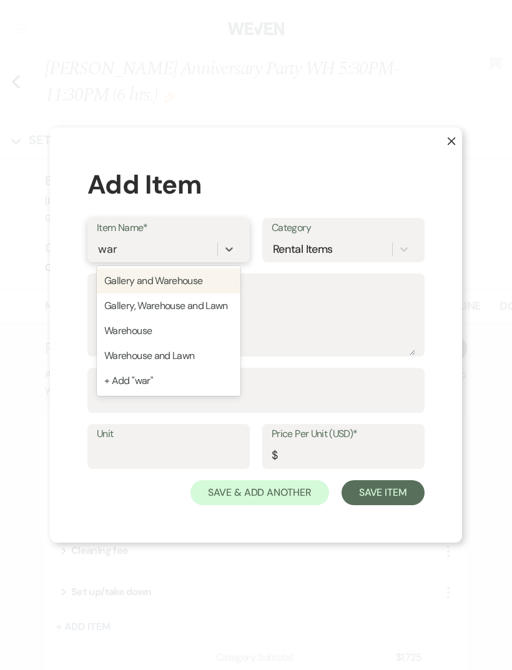
click at [118, 322] on div "Warehouse" at bounding box center [169, 330] width 144 height 25
type input "war"
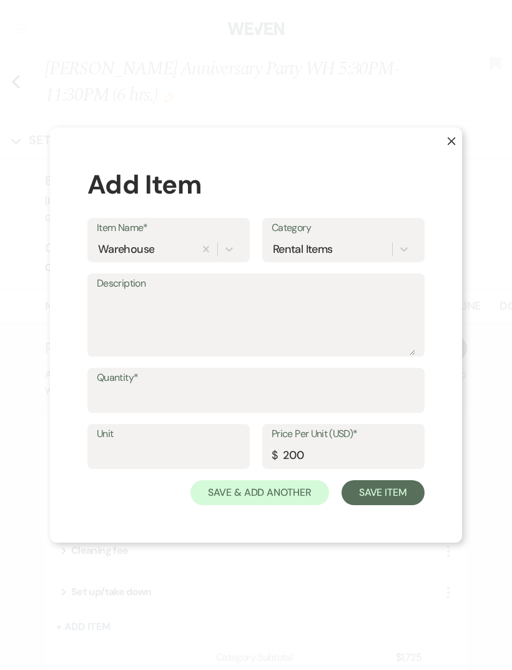
type input "200"
click at [299, 393] on input "Quantity*" at bounding box center [256, 399] width 318 height 24
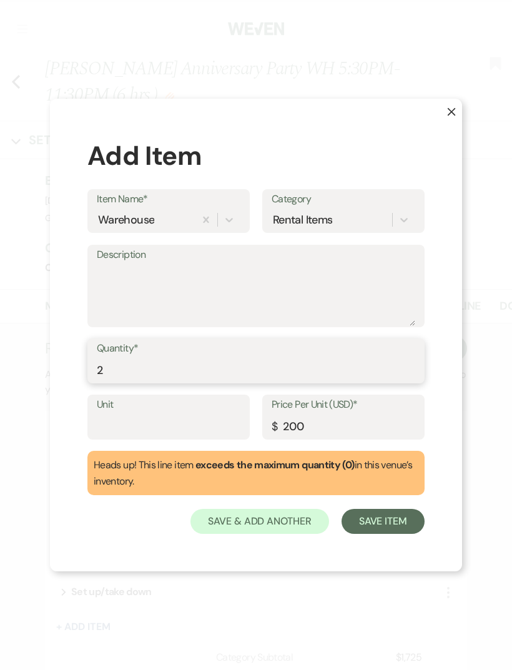
type input "2"
click at [192, 290] on textarea "Description" at bounding box center [256, 294] width 318 height 62
type textarea "R"
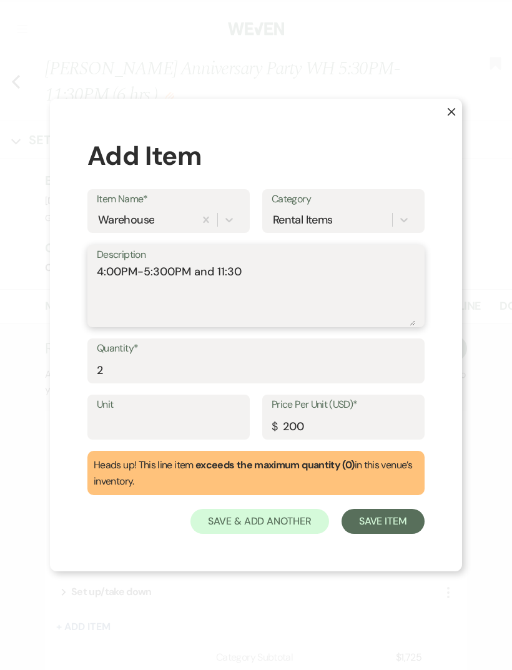
click at [281, 267] on textarea "4:00PM-5:300PM and 11:30" at bounding box center [256, 294] width 318 height 62
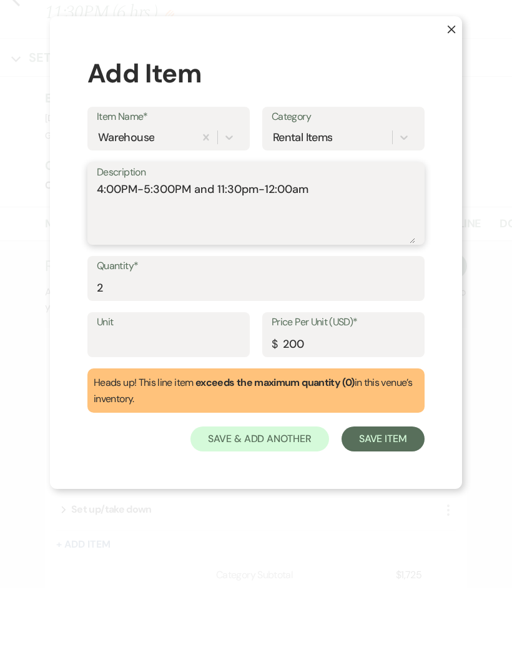
type textarea "4:00PM-5:300PM and 11:30pm-12:00am"
click at [383, 509] on button "Save Item" at bounding box center [382, 521] width 83 height 25
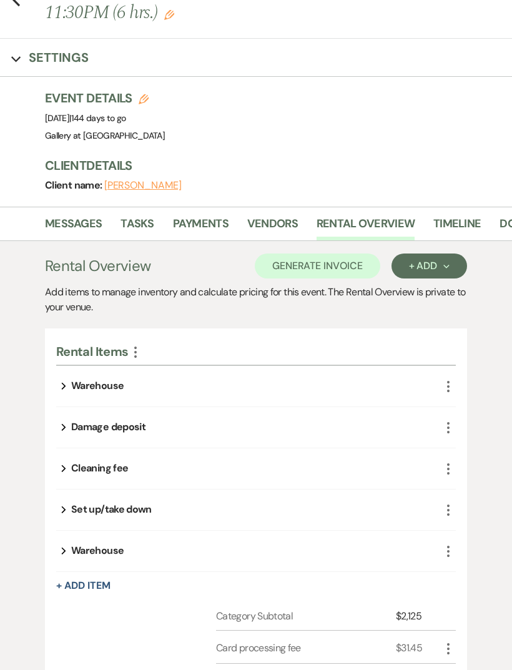
click at [336, 269] on button "Generate Invoice" at bounding box center [317, 265] width 125 height 25
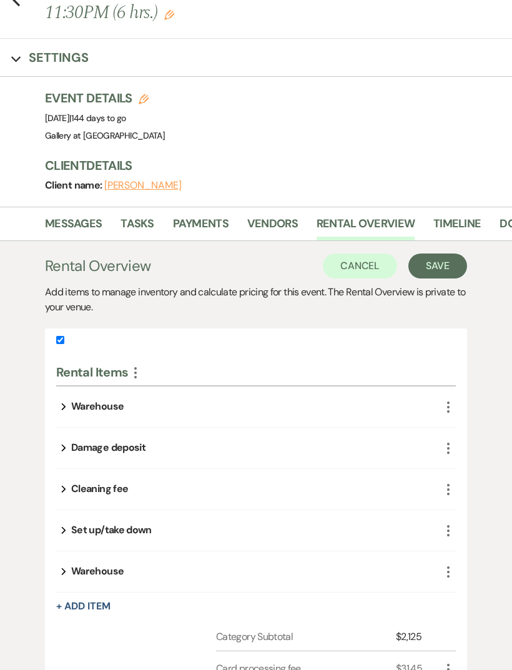
click at [441, 273] on button "Save" at bounding box center [437, 265] width 59 height 25
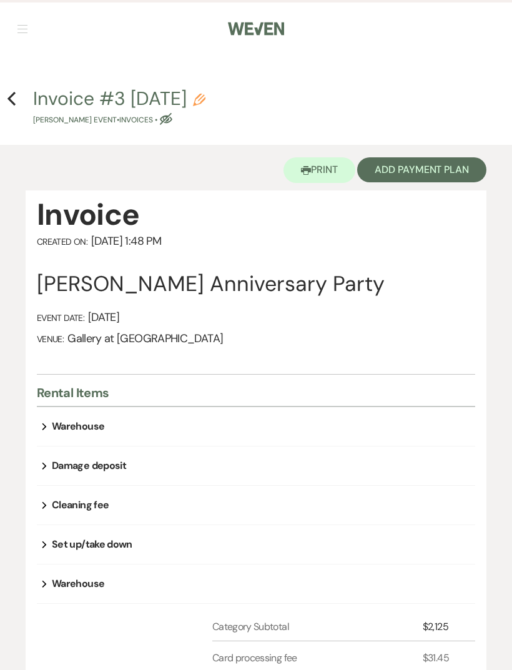
click at [440, 174] on button "Add Payment Plan" at bounding box center [421, 169] width 129 height 25
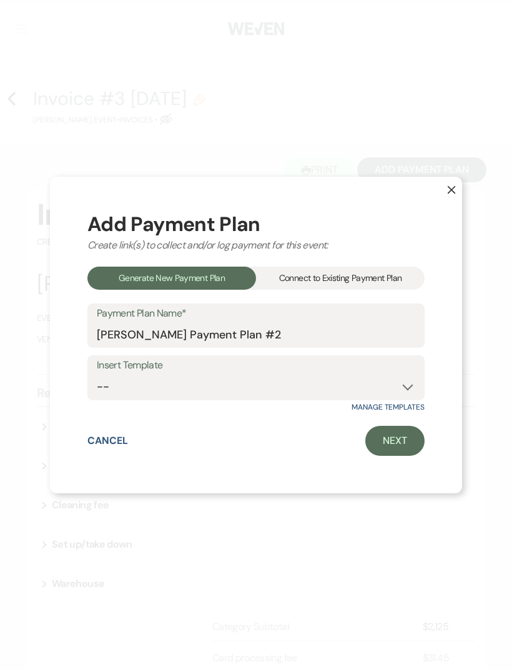
click at [392, 290] on div "Connect to Existing Payment Plan" at bounding box center [340, 278] width 169 height 23
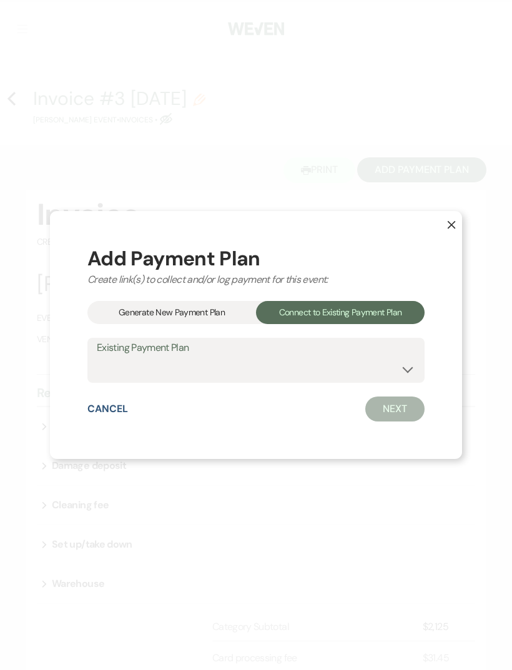
click at [373, 381] on select "[PERSON_NAME] Payment Plan #1" at bounding box center [256, 369] width 318 height 24
select select "23234"
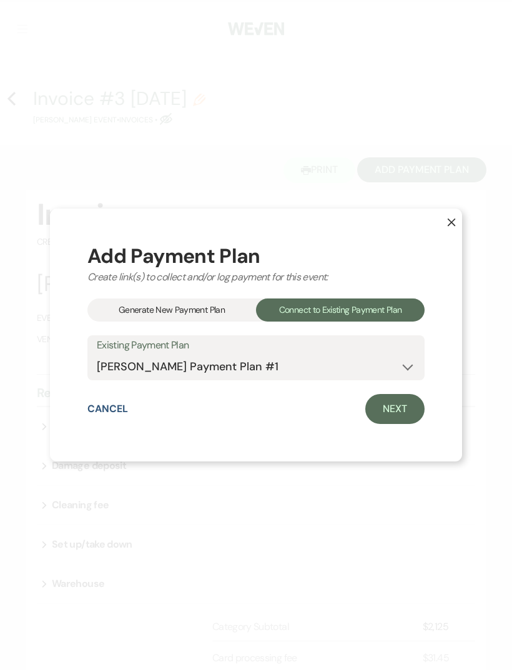
click at [403, 424] on link "Next" at bounding box center [394, 409] width 59 height 30
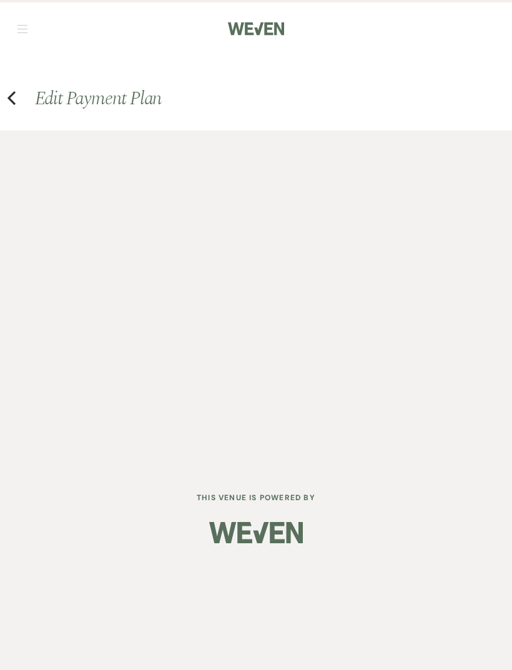
select select "28664"
select select "1"
select select "true"
select select "2"
select select "flat"
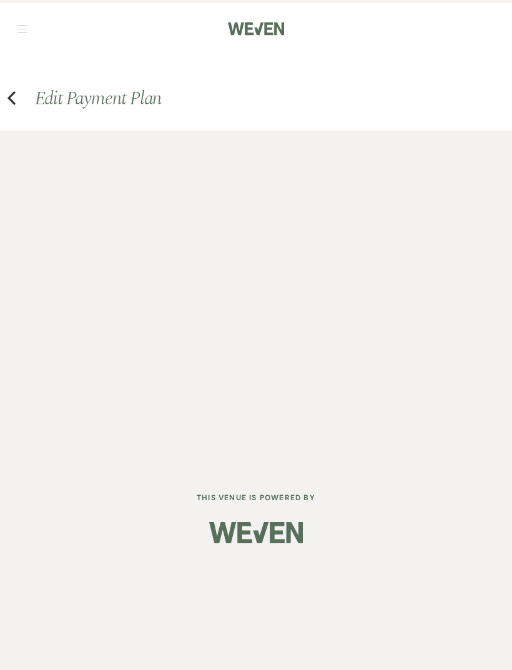
select select "true"
select select "both"
select select "weeks"
select select "both"
select select "weeks"
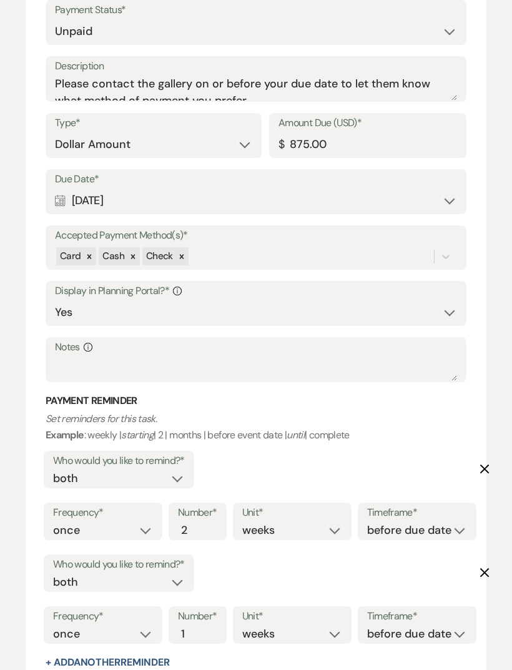
scroll to position [1057, 0]
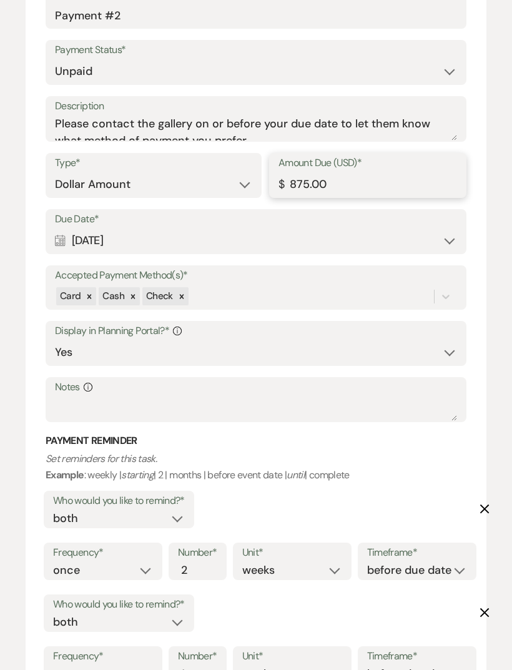
click at [351, 179] on input "875.00" at bounding box center [367, 184] width 179 height 24
type input "8"
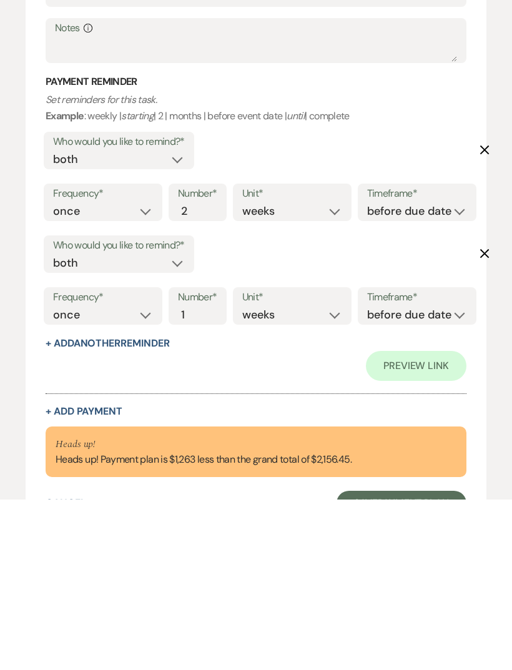
scroll to position [985, 0]
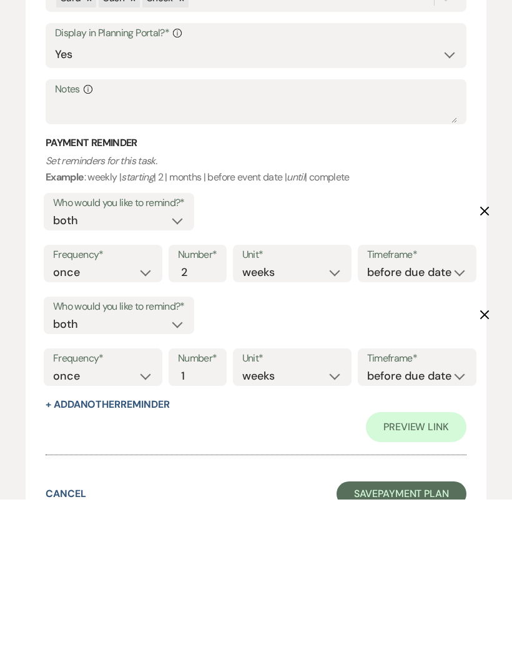
type input "1275.00"
click at [419, 652] on button "Save Payment Plan" at bounding box center [401, 664] width 130 height 25
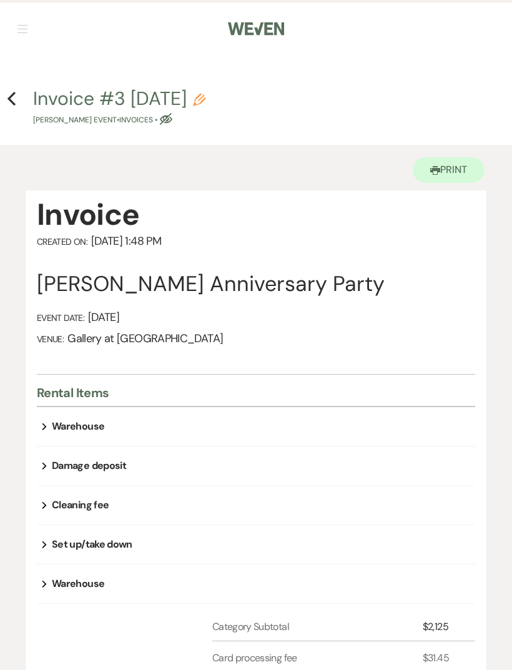
click at [7, 95] on icon "Previous" at bounding box center [11, 98] width 9 height 15
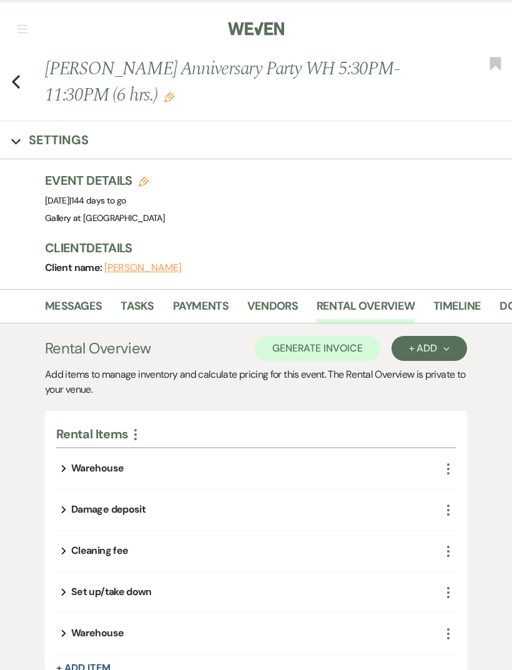
click at [19, 81] on icon "Previous" at bounding box center [15, 81] width 9 height 15
select select "8"
select select "5"
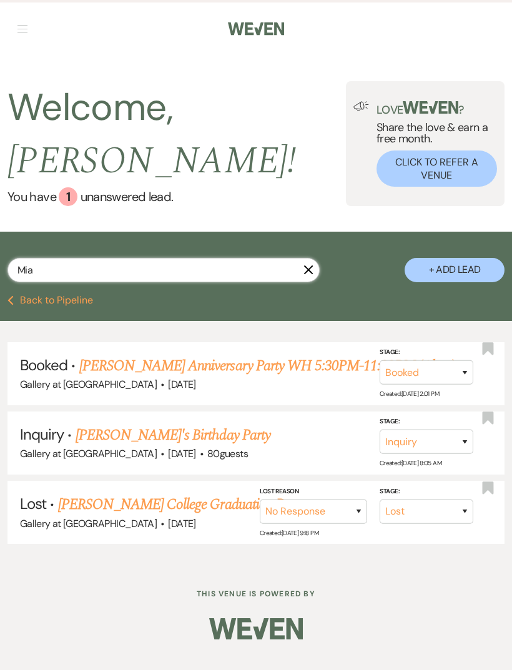
click at [134, 258] on input "Mia" at bounding box center [163, 270] width 312 height 24
click at [308, 265] on icon "X" at bounding box center [308, 270] width 10 height 10
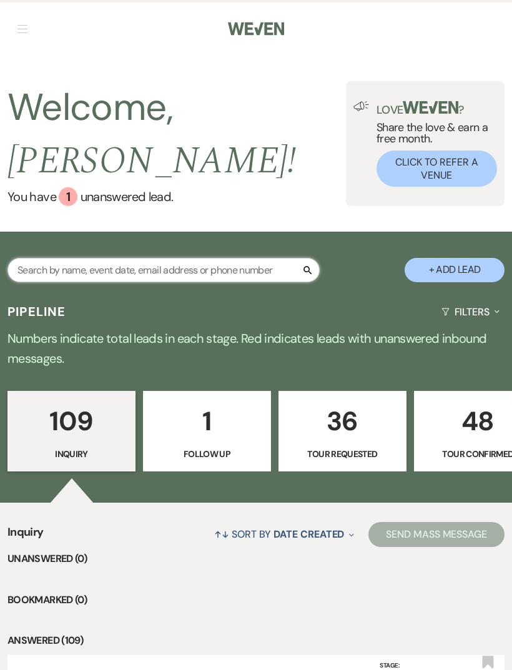
click at [255, 258] on input "text" at bounding box center [163, 270] width 312 height 24
type input "[PERSON_NAME]"
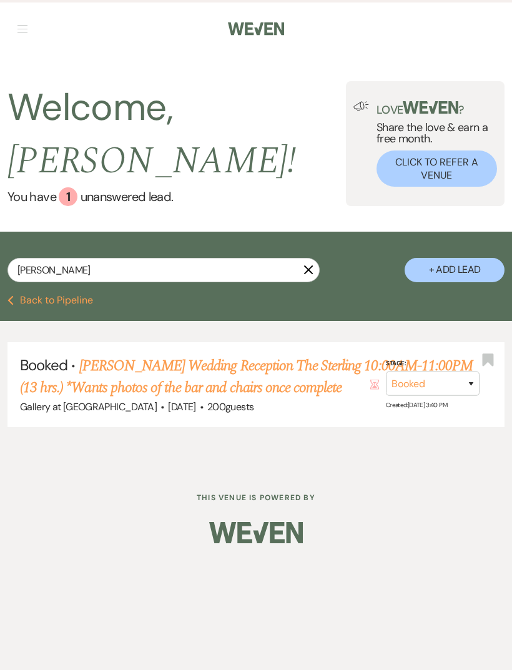
click at [117, 355] on link "[PERSON_NAME] Wedding Reception The Sterling 10:00AM-11:00PM (13 hrs.) *Wants p…" at bounding box center [246, 377] width 452 height 45
select select "22"
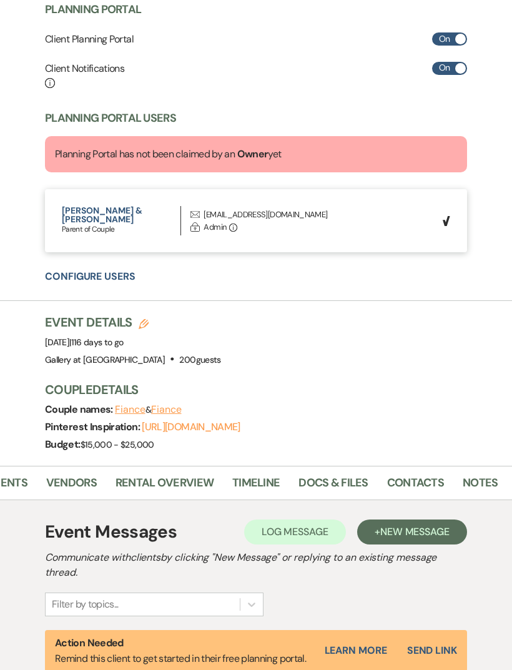
scroll to position [0, 200]
click at [479, 479] on link "Notes" at bounding box center [481, 487] width 35 height 26
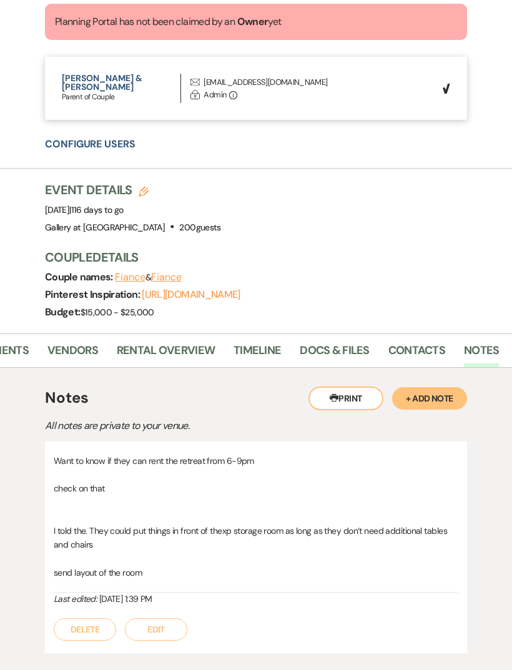
scroll to position [652, 0]
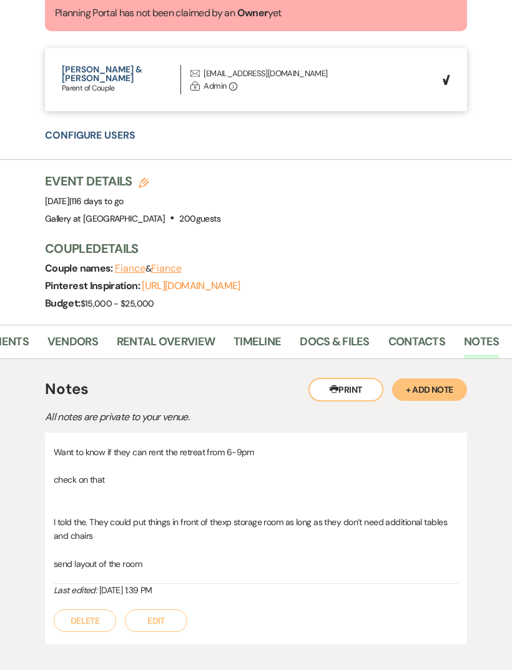
click at [159, 611] on button "Edit" at bounding box center [156, 620] width 62 height 22
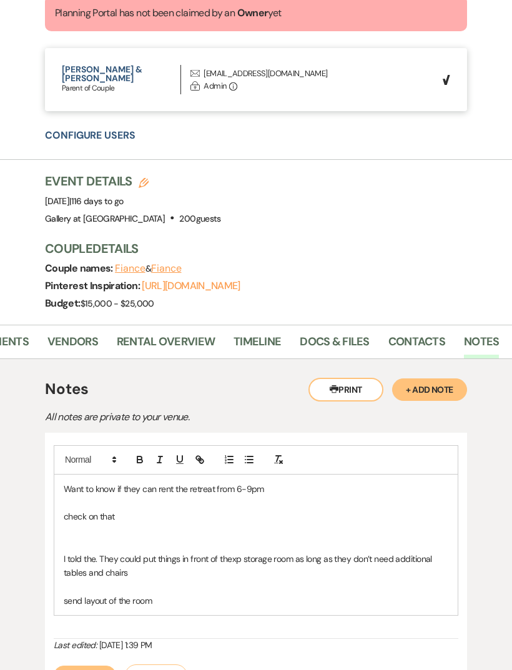
click at [220, 594] on p "send layout of the room" at bounding box center [256, 601] width 384 height 14
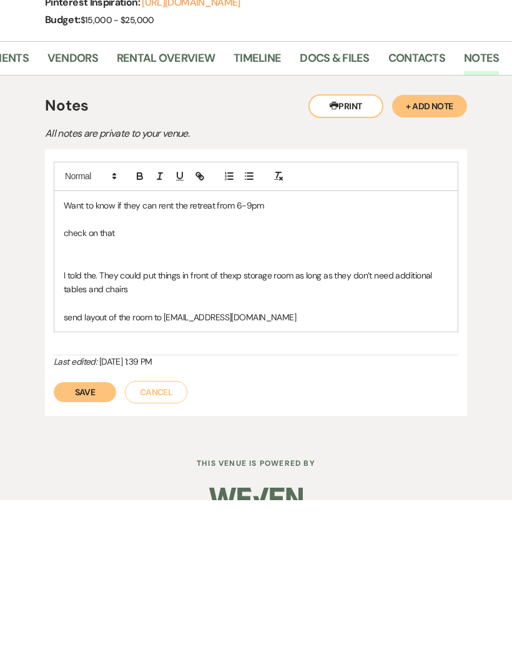
click at [77, 552] on button "Save" at bounding box center [85, 562] width 62 height 20
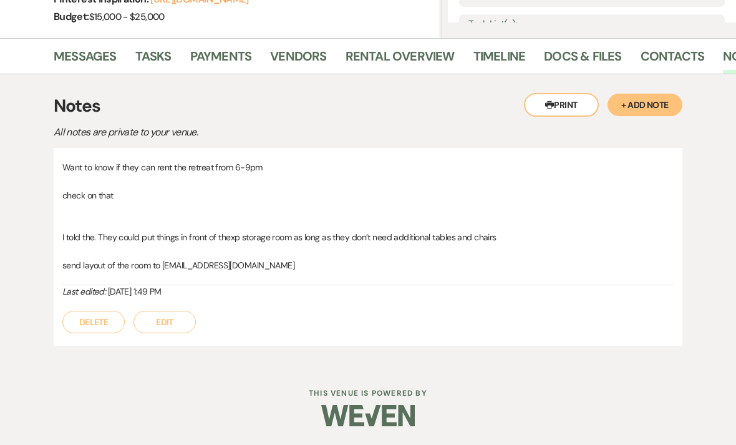
scroll to position [286, 0]
